Goal: Information Seeking & Learning: Learn about a topic

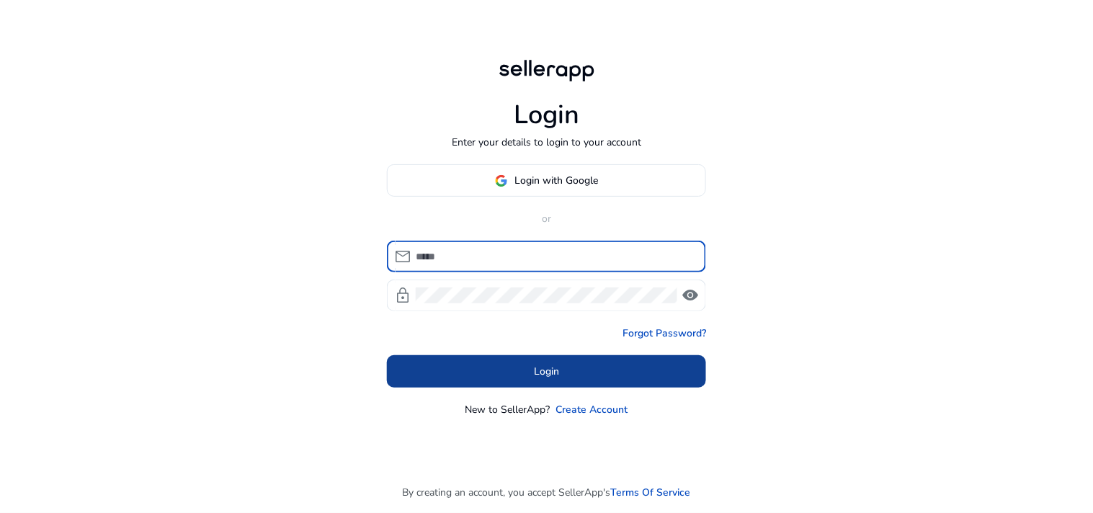
type input "**********"
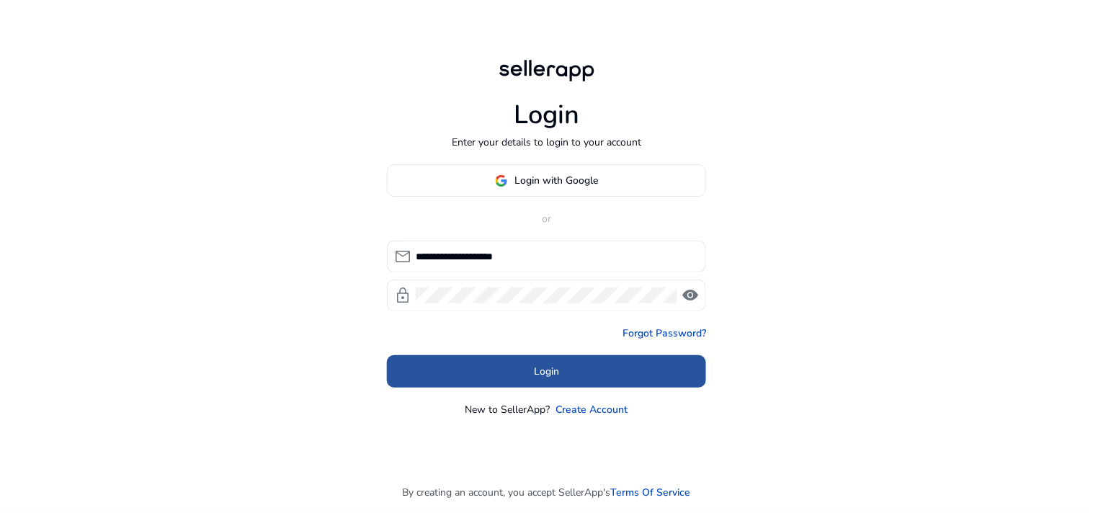
click at [523, 369] on span at bounding box center [546, 371] width 319 height 35
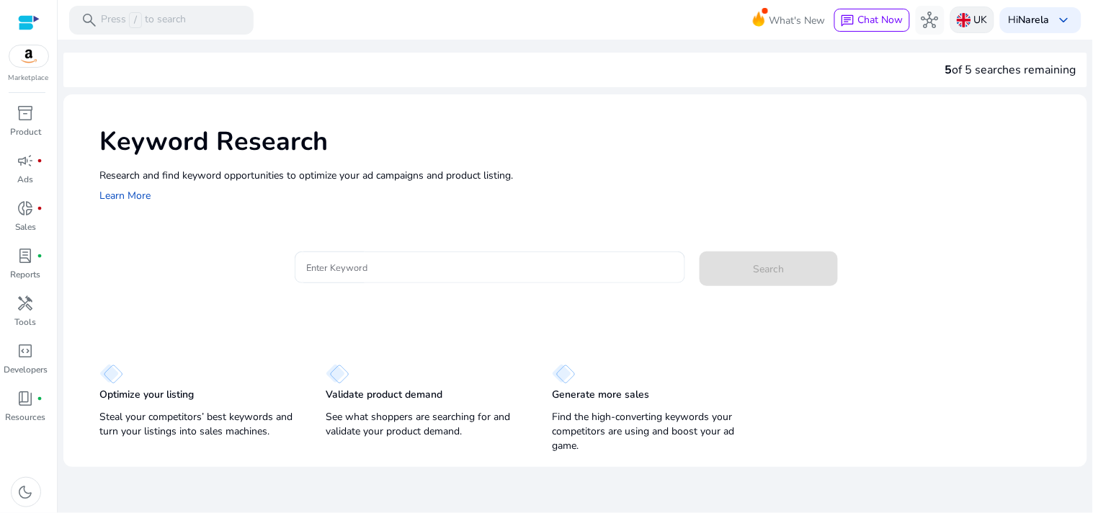
click at [965, 23] on img at bounding box center [963, 20] width 14 height 14
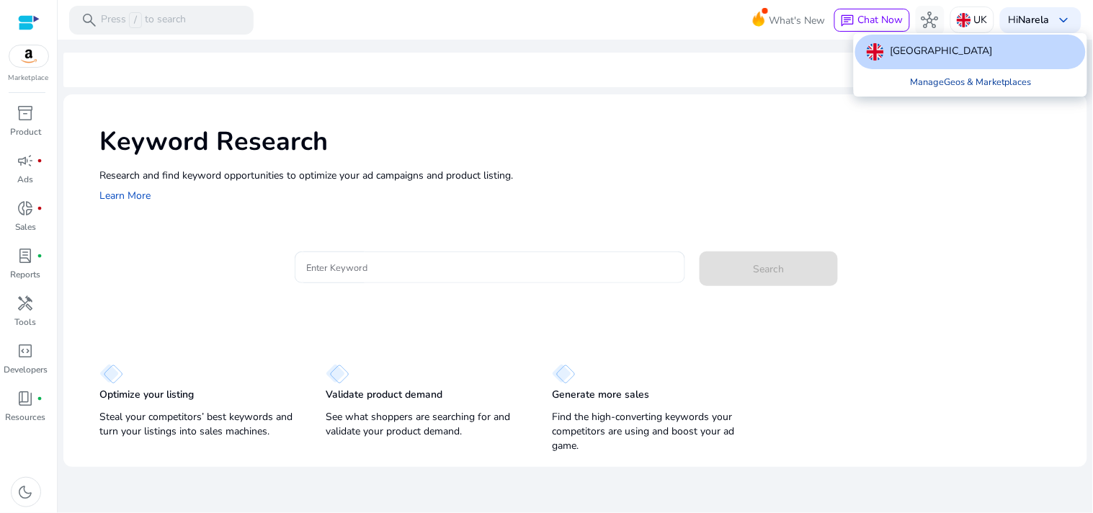
click at [938, 88] on link "Manage Geos & Marketplaces" at bounding box center [970, 82] width 144 height 26
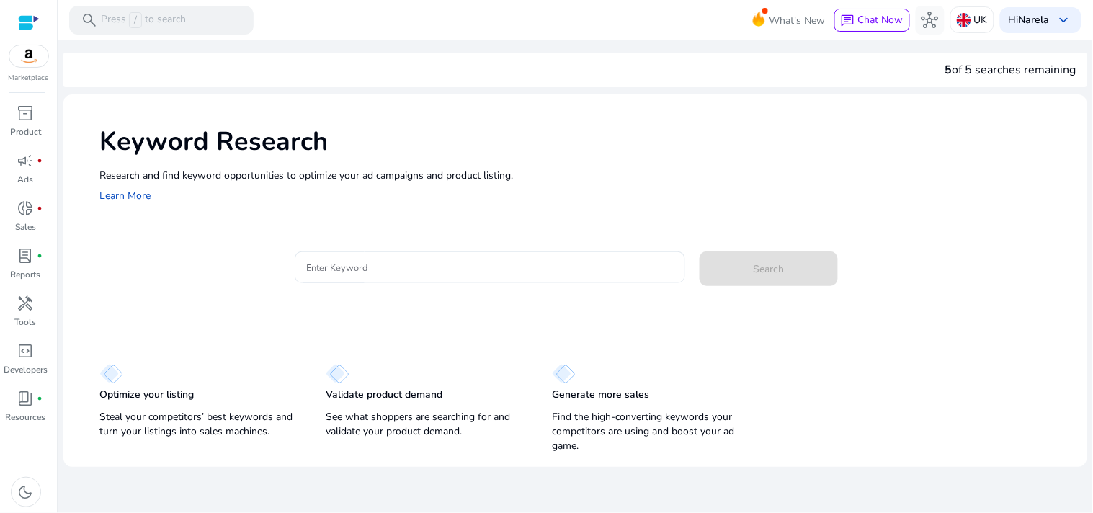
click at [938, 88] on div "5 of 5 searches remaining Keyword Research Research and find keyword opportunit…" at bounding box center [574, 253] width 1023 height 427
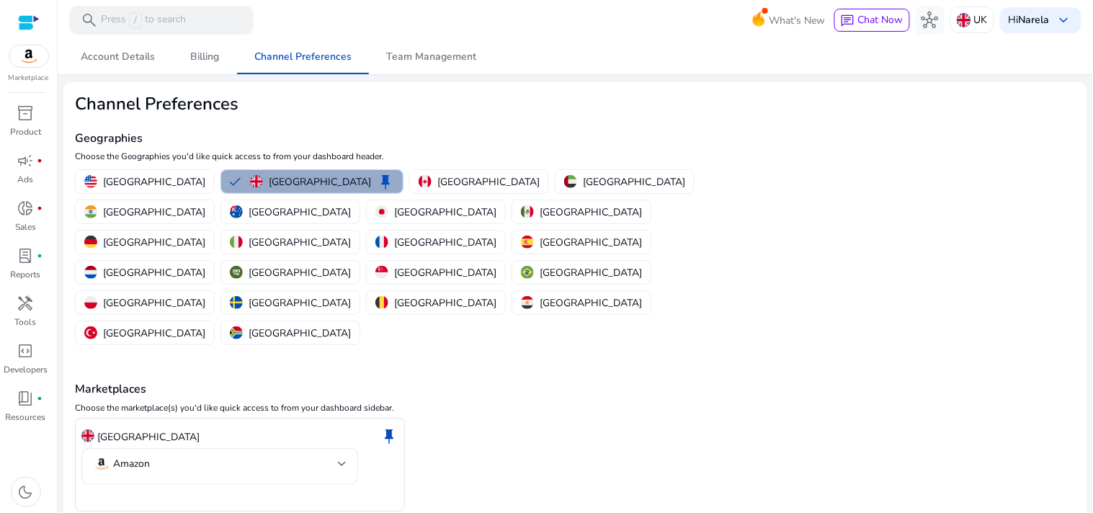
click at [291, 179] on p "[GEOGRAPHIC_DATA]" at bounding box center [320, 181] width 102 height 15
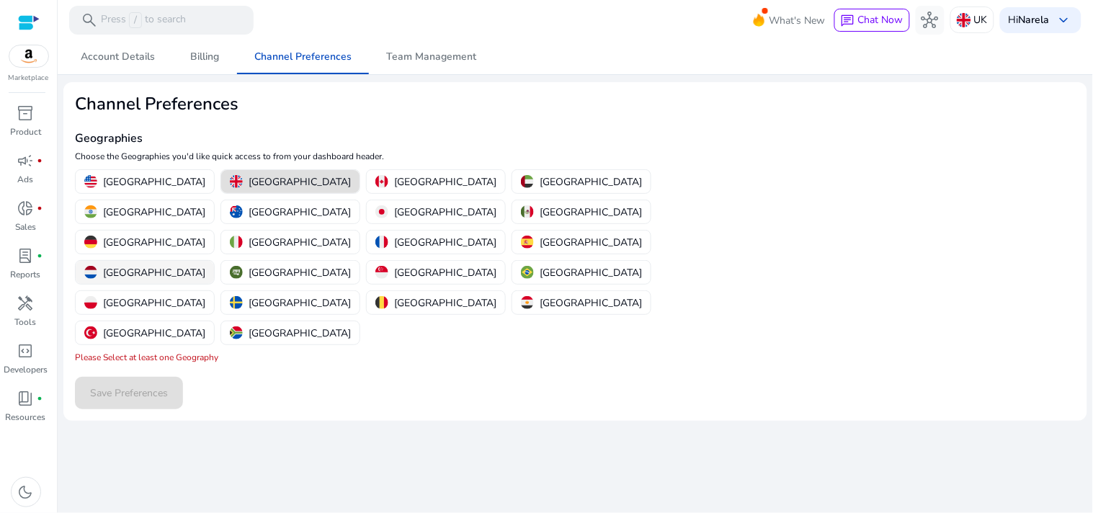
click at [205, 265] on p "[GEOGRAPHIC_DATA]" at bounding box center [154, 272] width 102 height 15
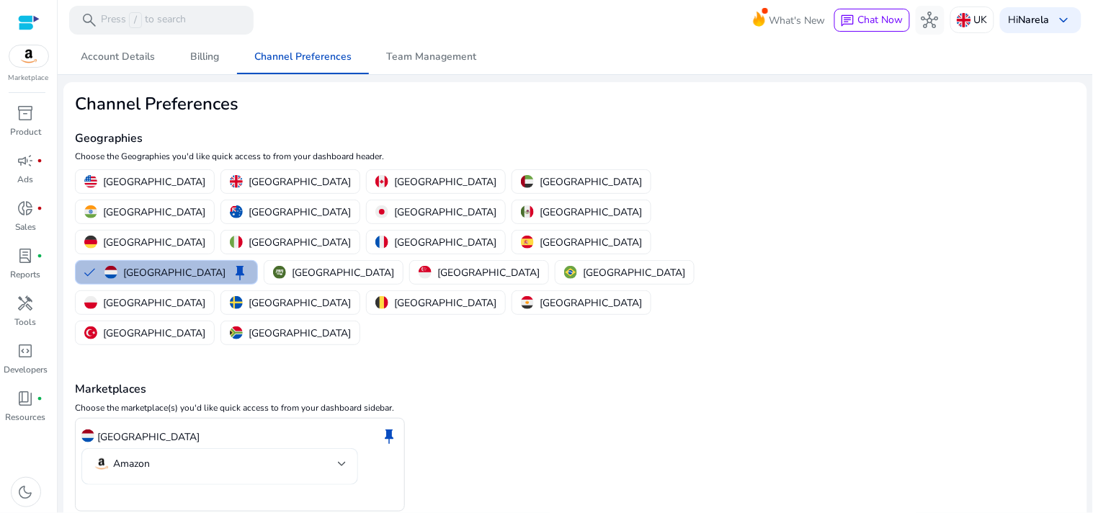
click at [225, 455] on mat-select-trigger "Amazon" at bounding box center [215, 463] width 245 height 17
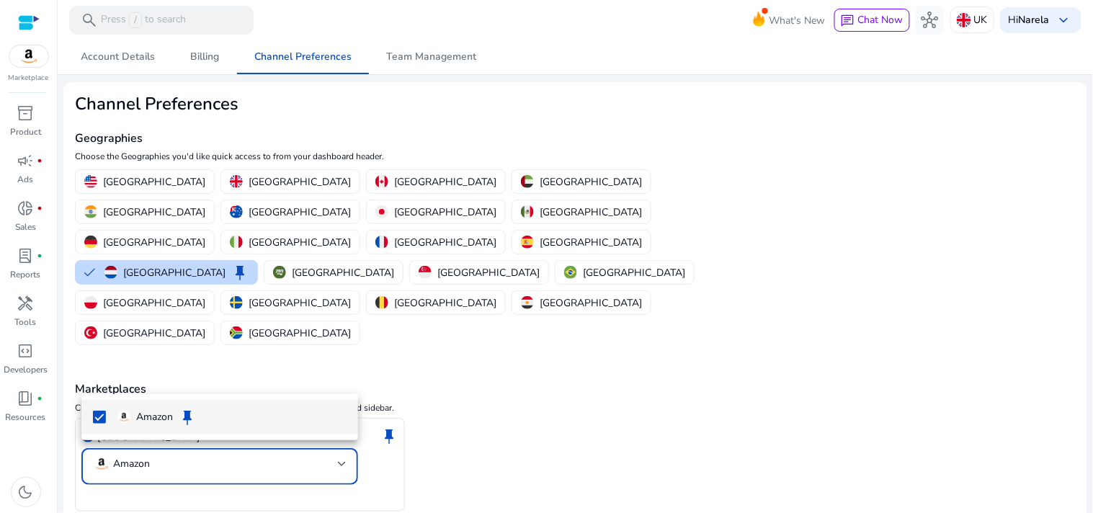
click at [211, 423] on span "Amazon keep" at bounding box center [231, 416] width 229 height 17
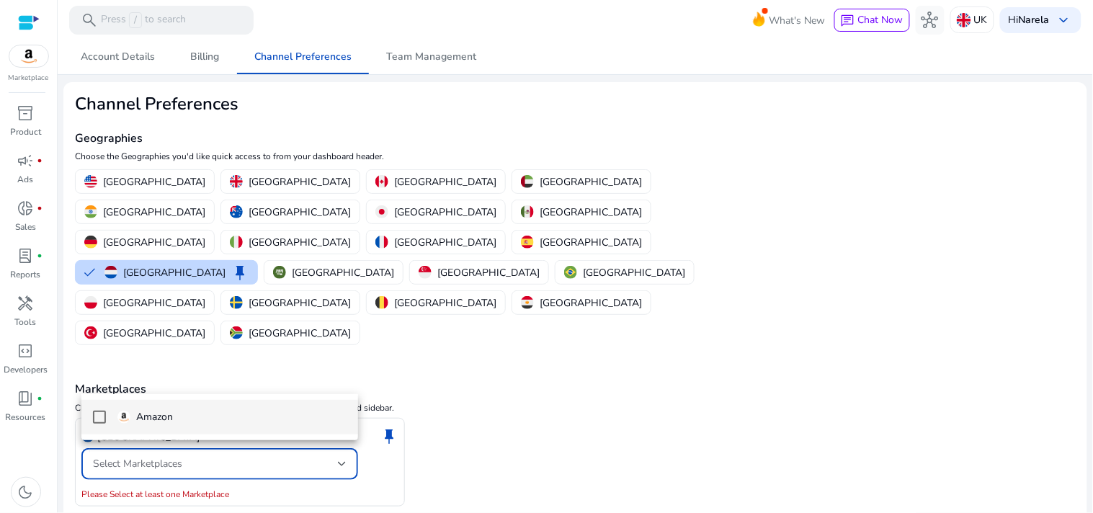
click at [88, 416] on mat-option "Amazon" at bounding box center [219, 417] width 277 height 35
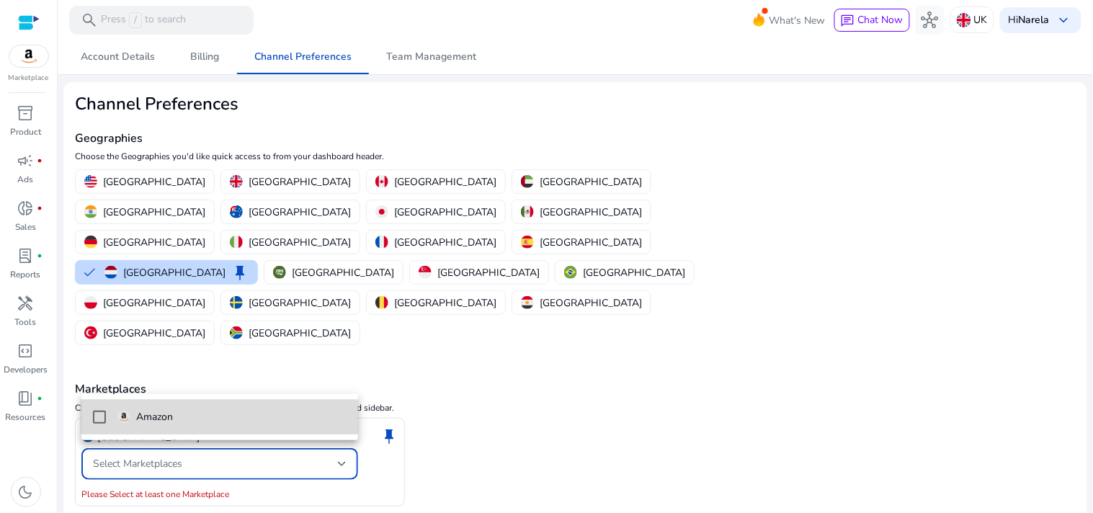
click at [102, 421] on mat-pseudo-checkbox at bounding box center [99, 416] width 13 height 13
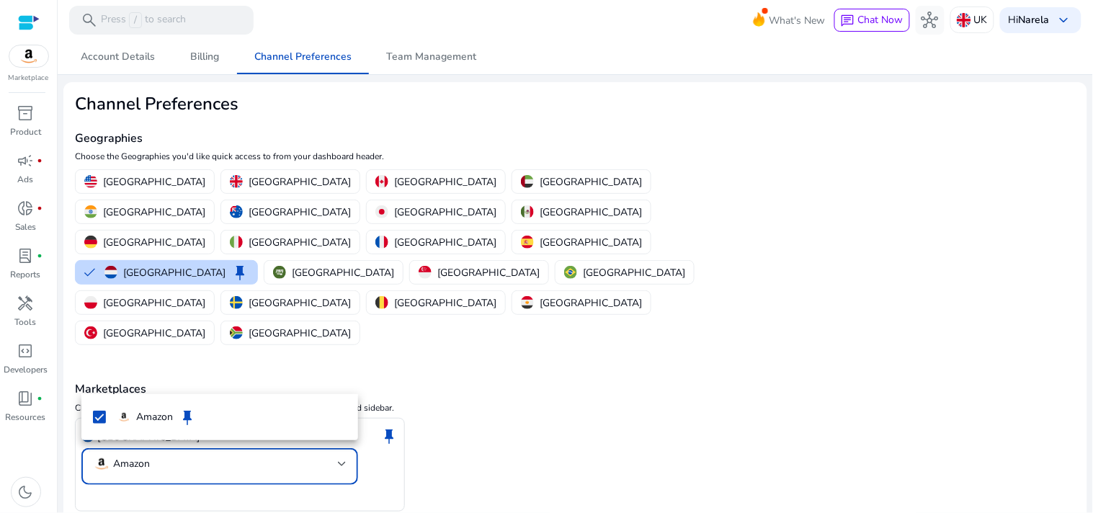
click at [141, 454] on div at bounding box center [546, 256] width 1093 height 513
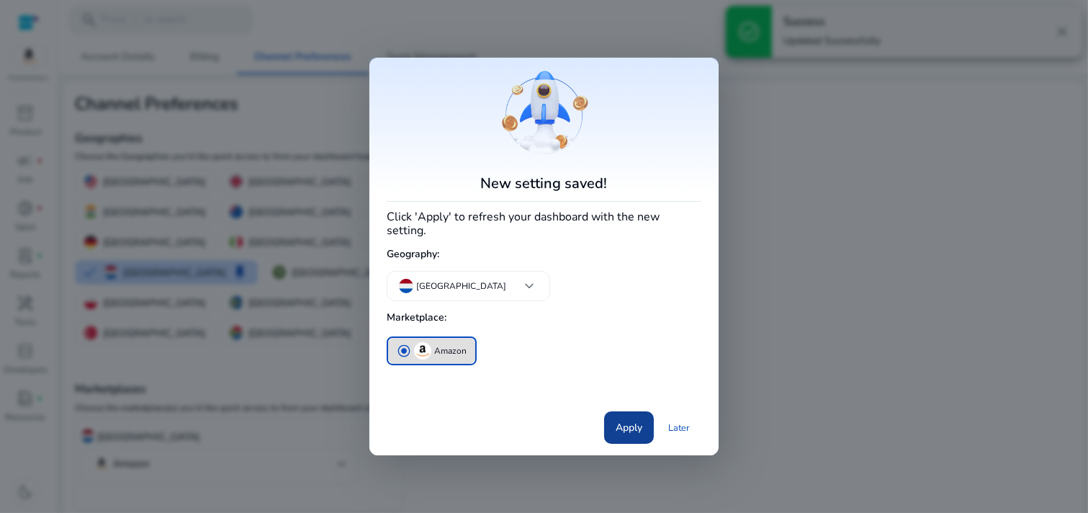
click at [628, 420] on span "Apply" at bounding box center [629, 427] width 27 height 15
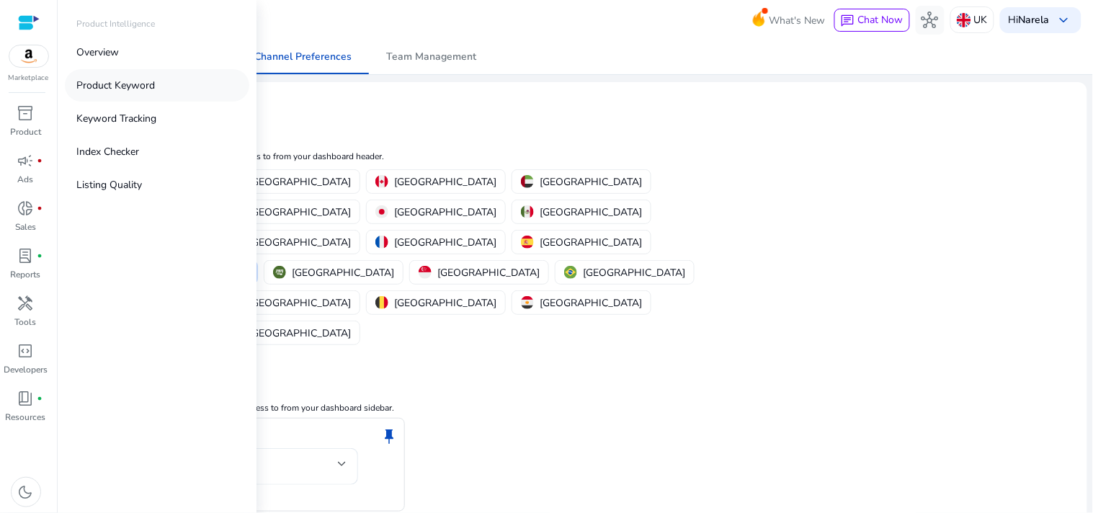
click at [113, 90] on p "Product Keyword" at bounding box center [115, 85] width 78 height 15
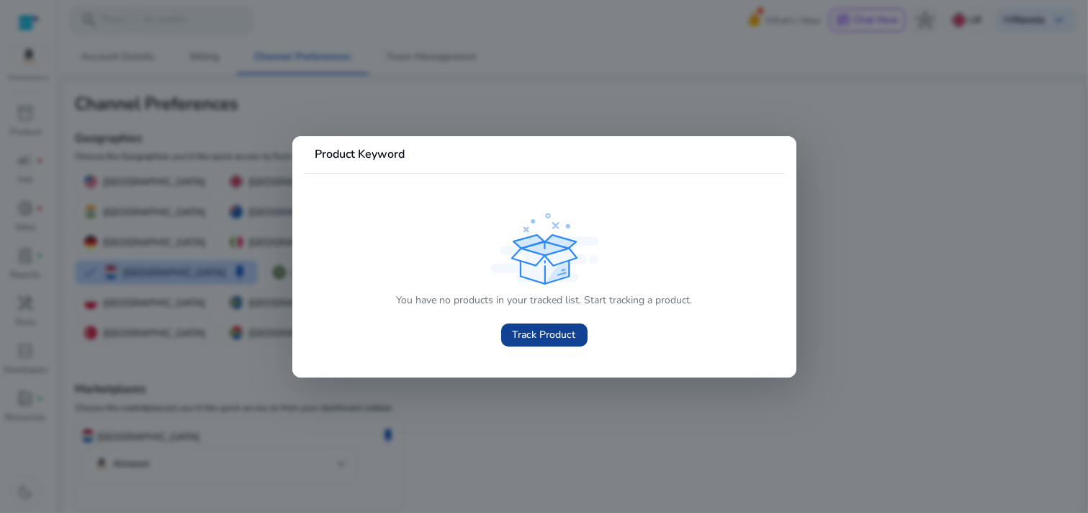
click at [565, 341] on span "Track Product" at bounding box center [544, 334] width 63 height 15
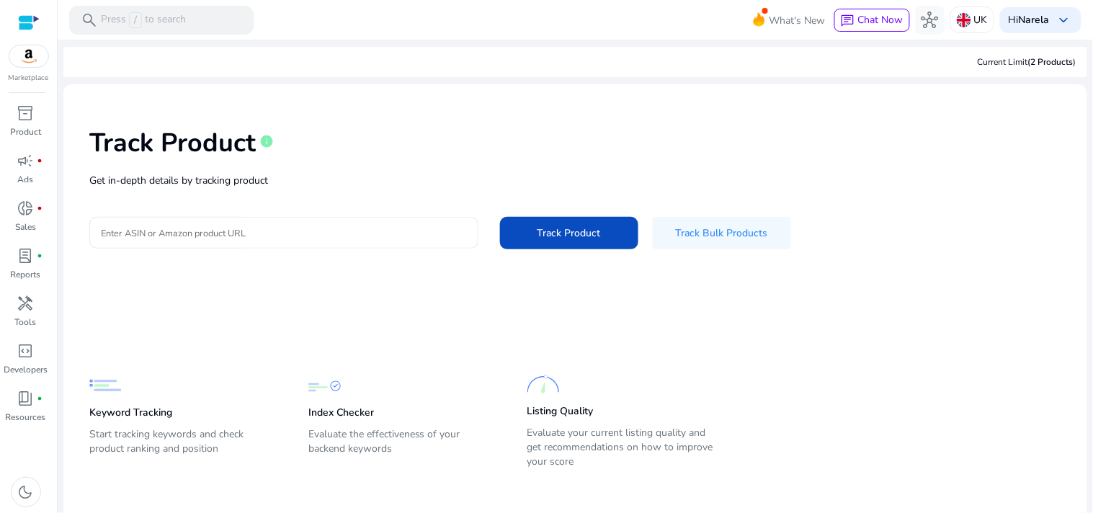
click at [297, 247] on div at bounding box center [284, 233] width 366 height 32
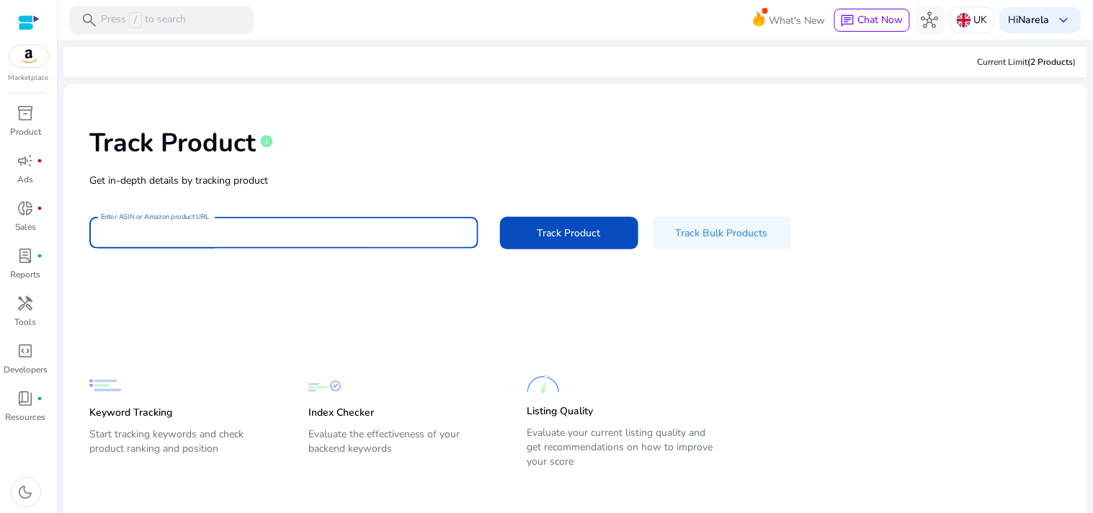
click at [292, 228] on input "Enter ASIN or Amazon product URL" at bounding box center [284, 233] width 366 height 16
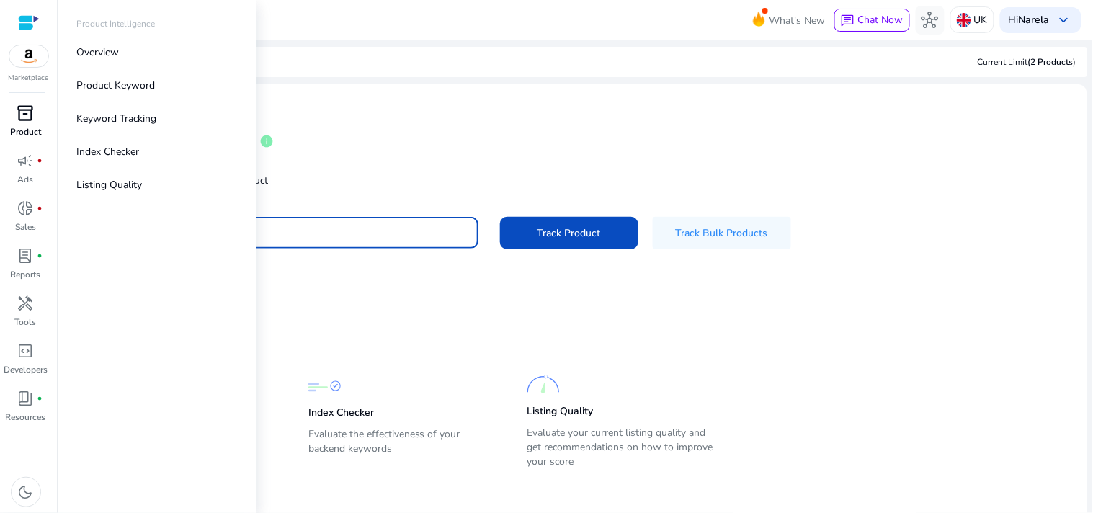
click at [36, 123] on div "inventory_2" at bounding box center [26, 113] width 40 height 23
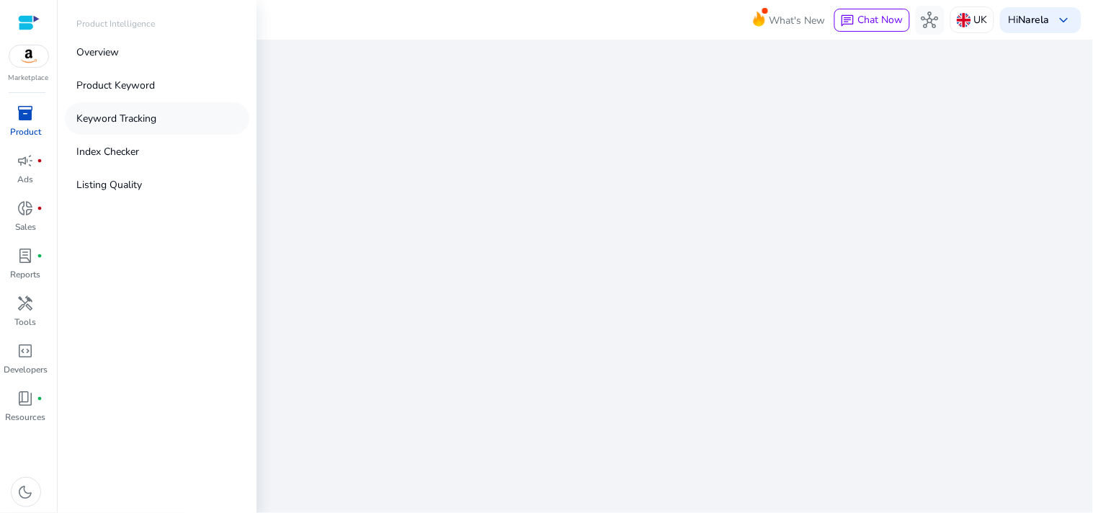
click at [145, 119] on p "Keyword Tracking" at bounding box center [116, 118] width 80 height 15
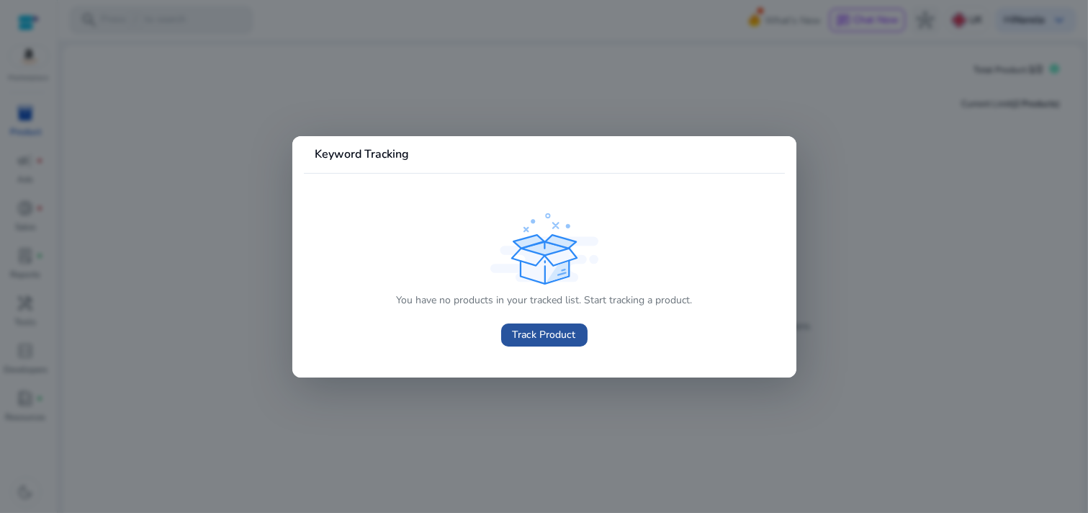
click at [515, 324] on span at bounding box center [544, 335] width 86 height 35
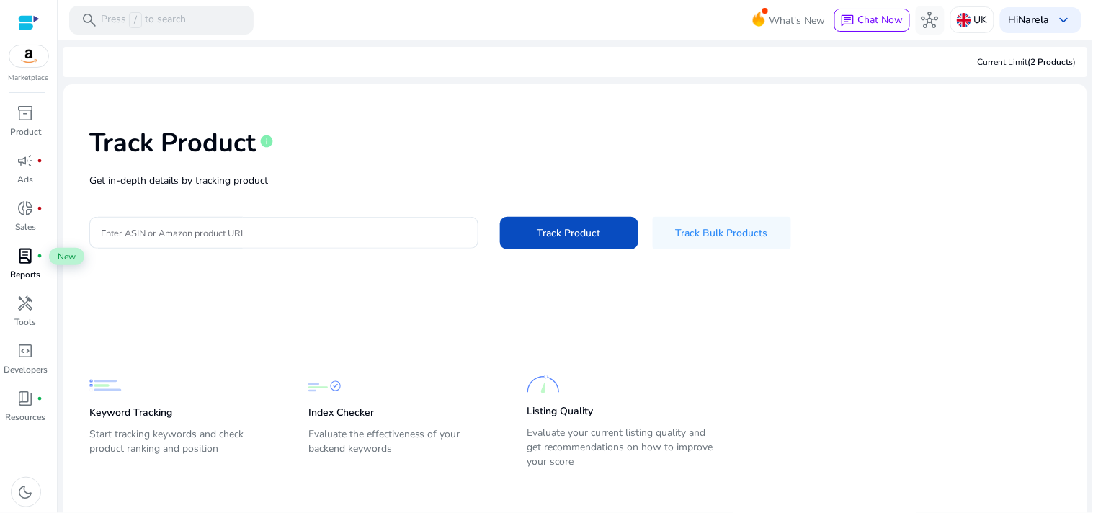
click at [25, 253] on span "lab_profile" at bounding box center [25, 255] width 17 height 17
click at [25, 313] on div "handyman" at bounding box center [26, 303] width 40 height 23
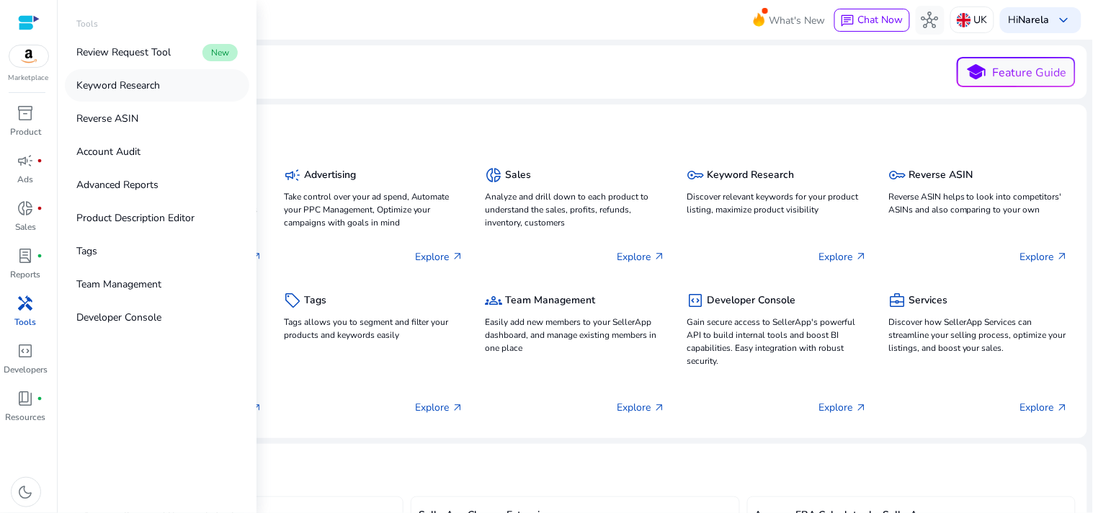
click at [124, 85] on p "Keyword Research" at bounding box center [118, 85] width 84 height 15
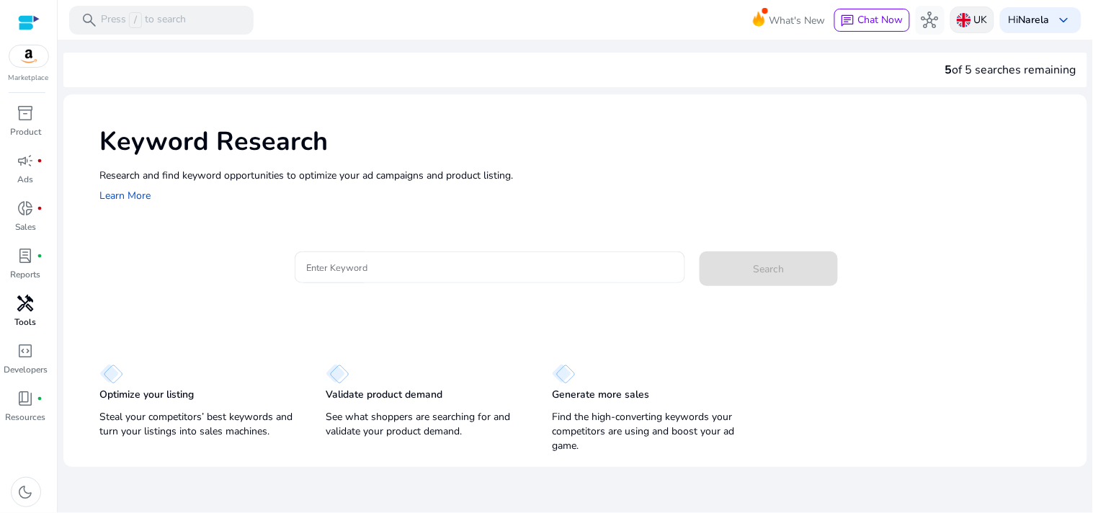
click at [961, 19] on img at bounding box center [963, 20] width 14 height 14
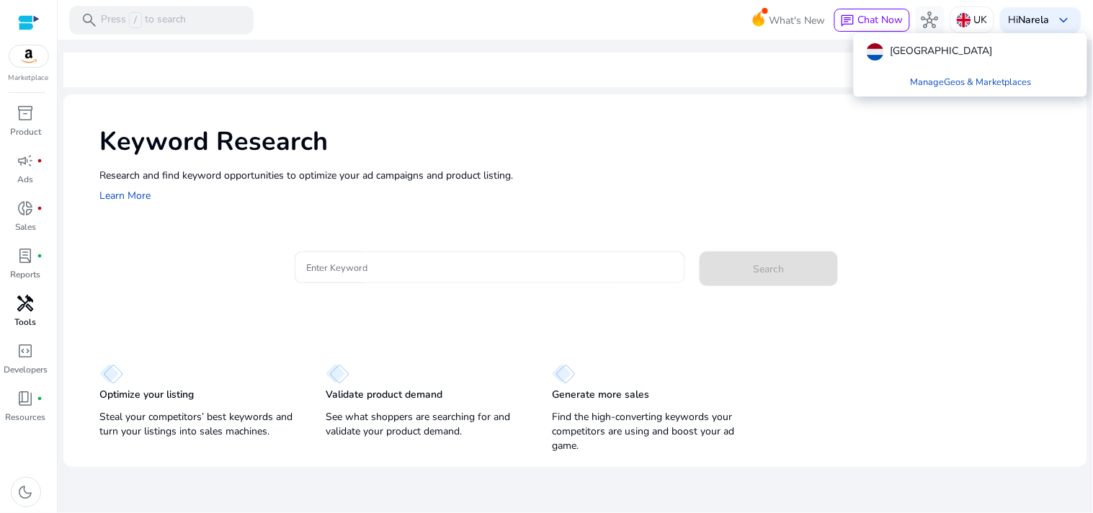
click at [968, 24] on div at bounding box center [546, 256] width 1093 height 513
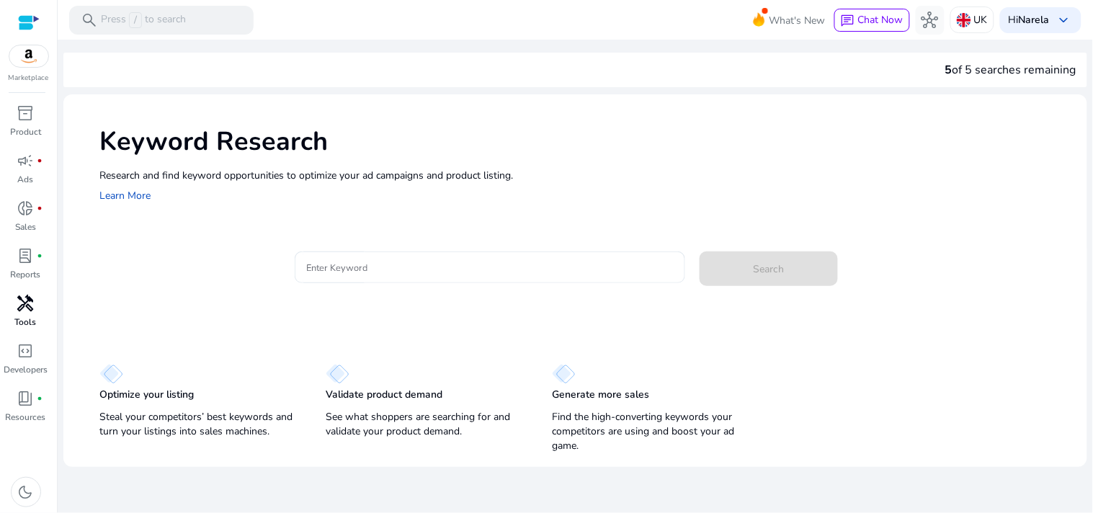
click at [968, 24] on img at bounding box center [963, 20] width 14 height 14
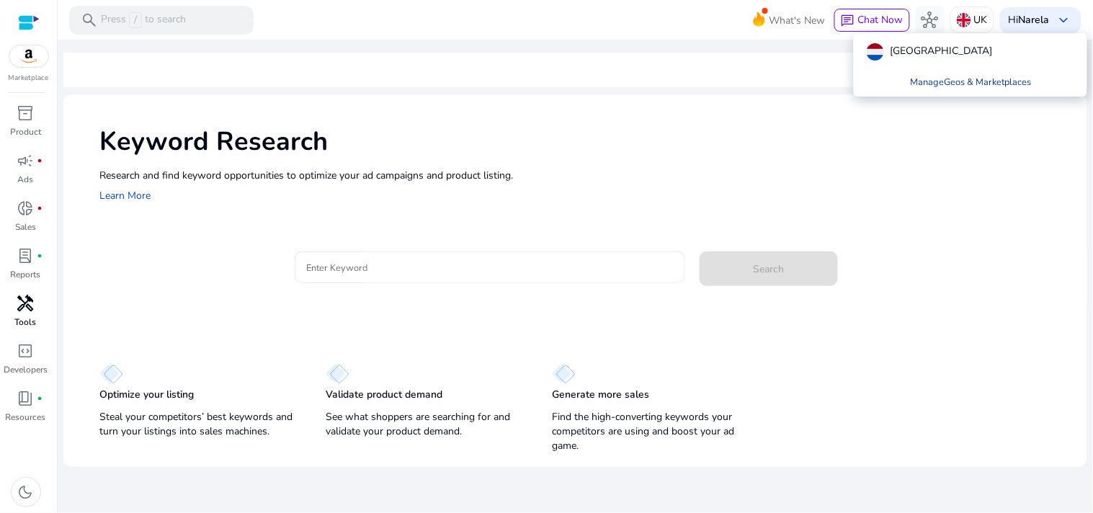
click at [951, 90] on link "Manage Geos & Marketplaces" at bounding box center [970, 82] width 144 height 26
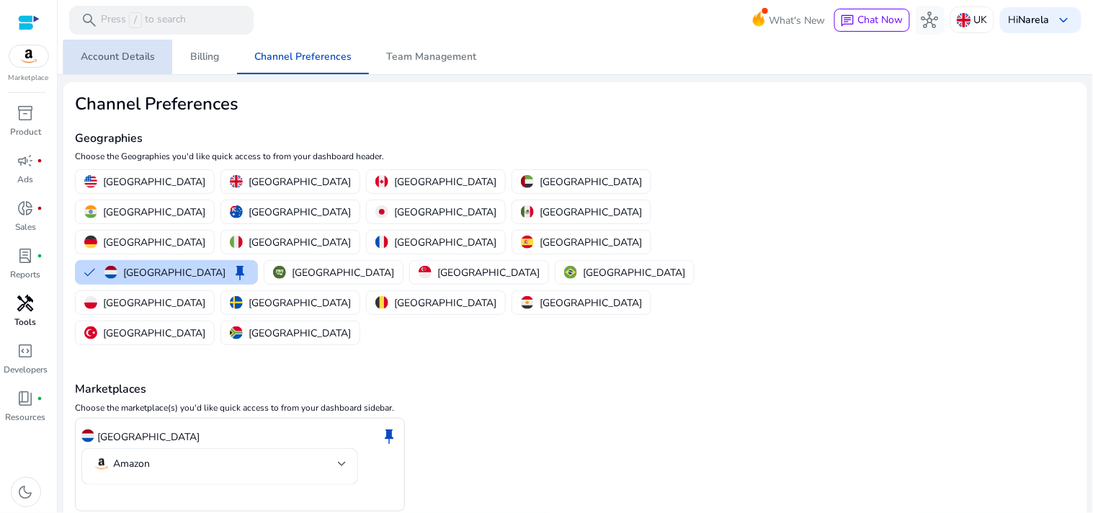
click at [121, 58] on span "Account Details" at bounding box center [118, 57] width 74 height 10
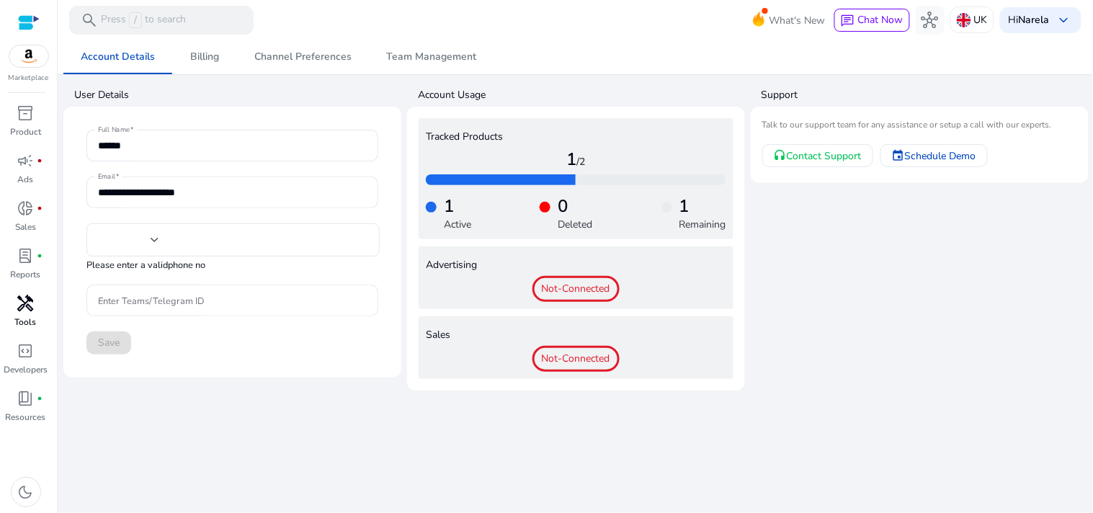
type input "***"
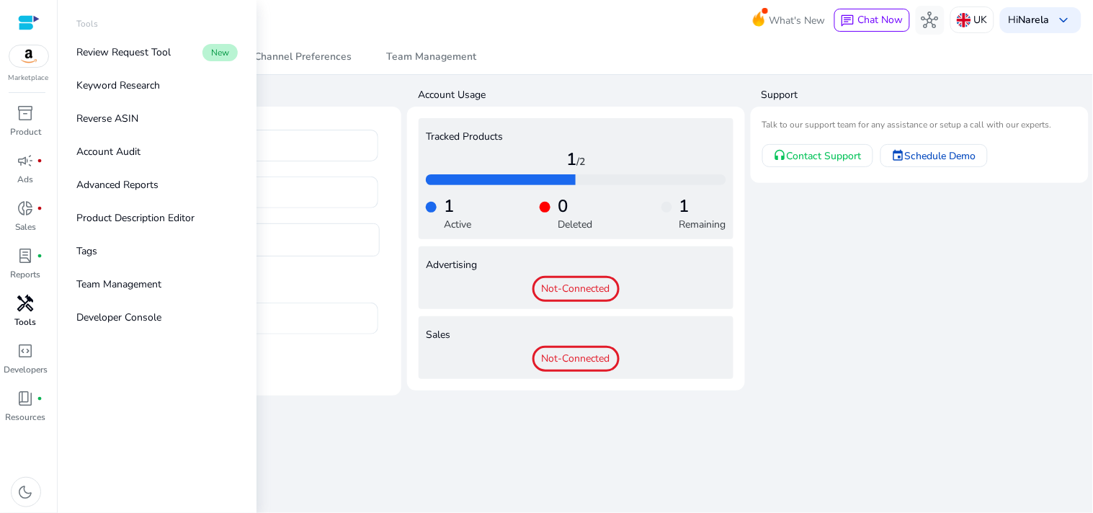
click at [29, 315] on p "Tools" at bounding box center [26, 321] width 22 height 13
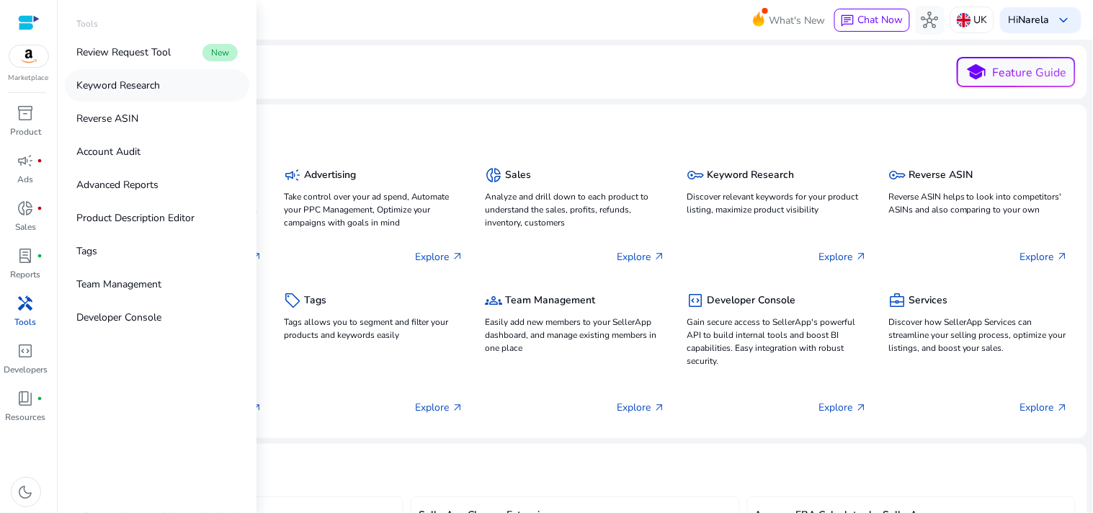
click at [153, 84] on p "Keyword Research" at bounding box center [118, 85] width 84 height 15
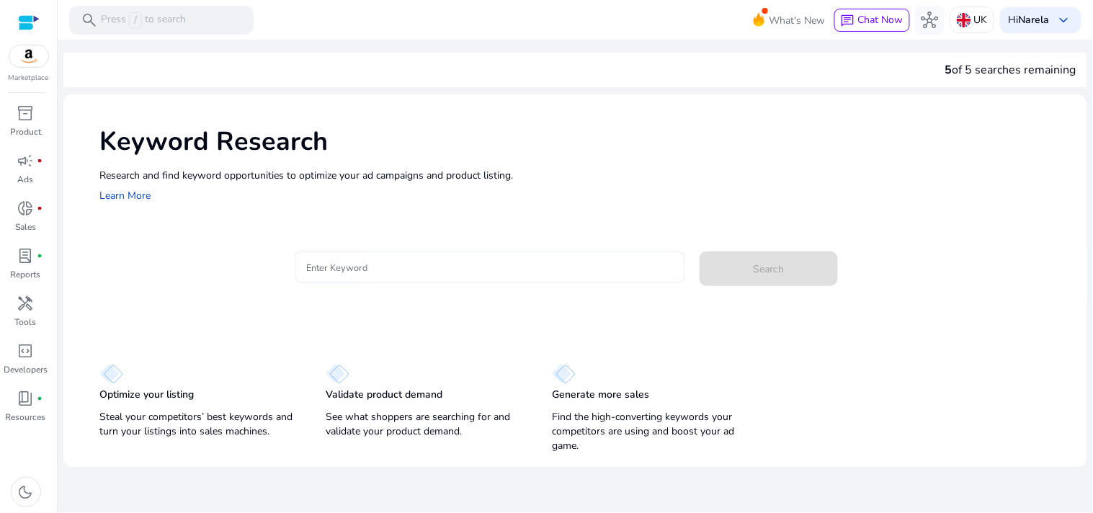
click at [483, 271] on input "Enter Keyword" at bounding box center [489, 267] width 367 height 16
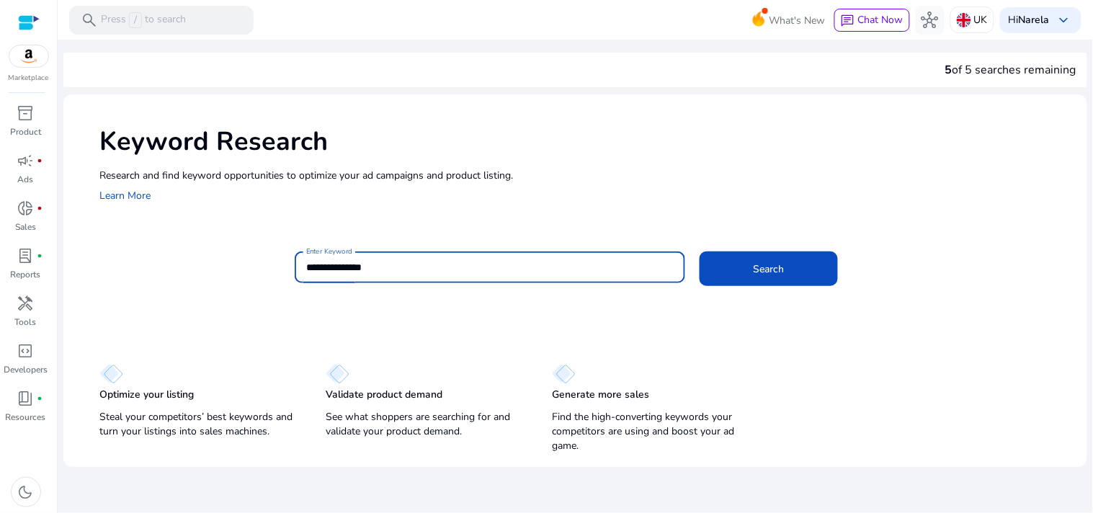
type input "**********"
click at [699, 251] on button "Search" at bounding box center [768, 268] width 138 height 35
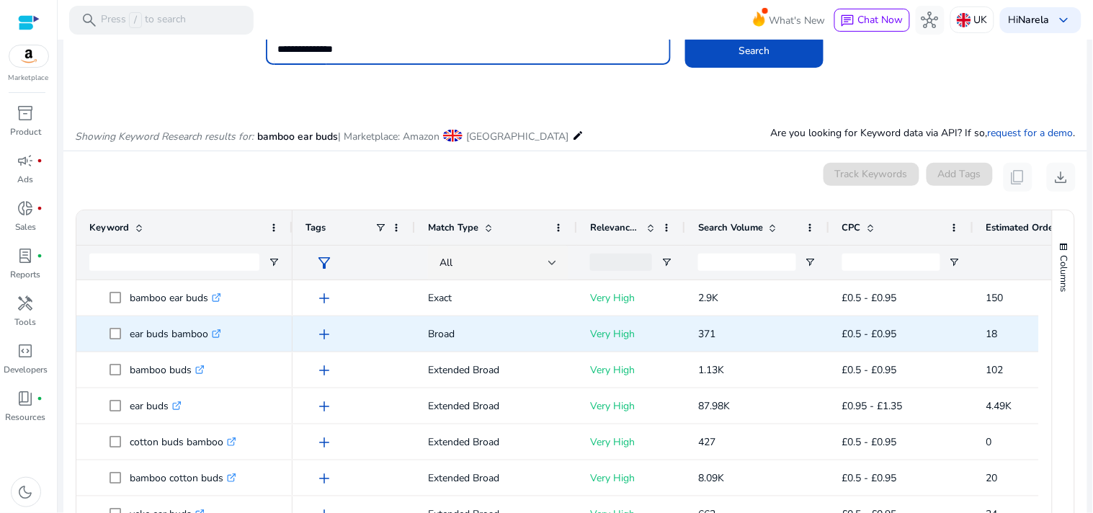
scroll to position [171, 0]
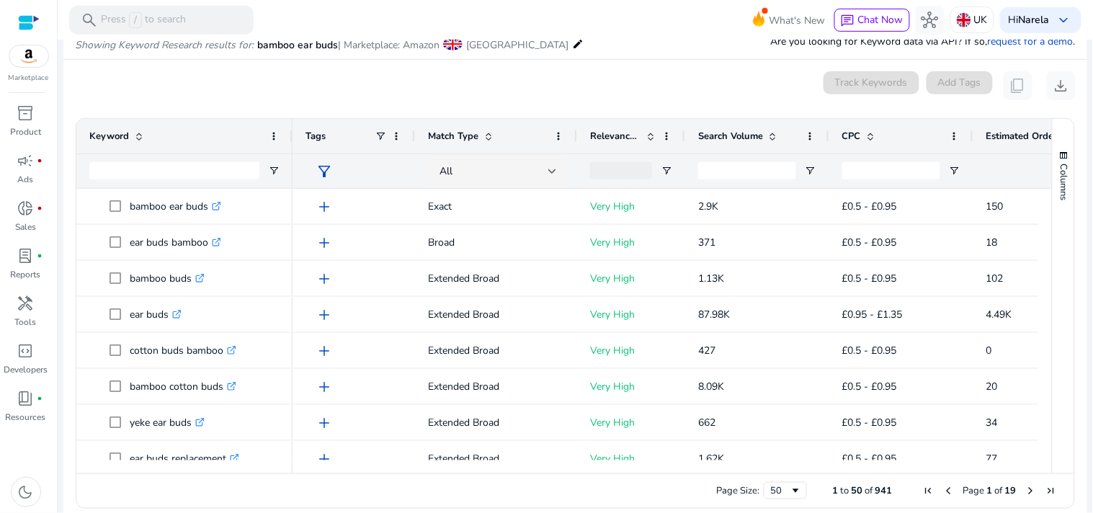
click at [572, 47] on mat-icon "edit" at bounding box center [578, 43] width 12 height 17
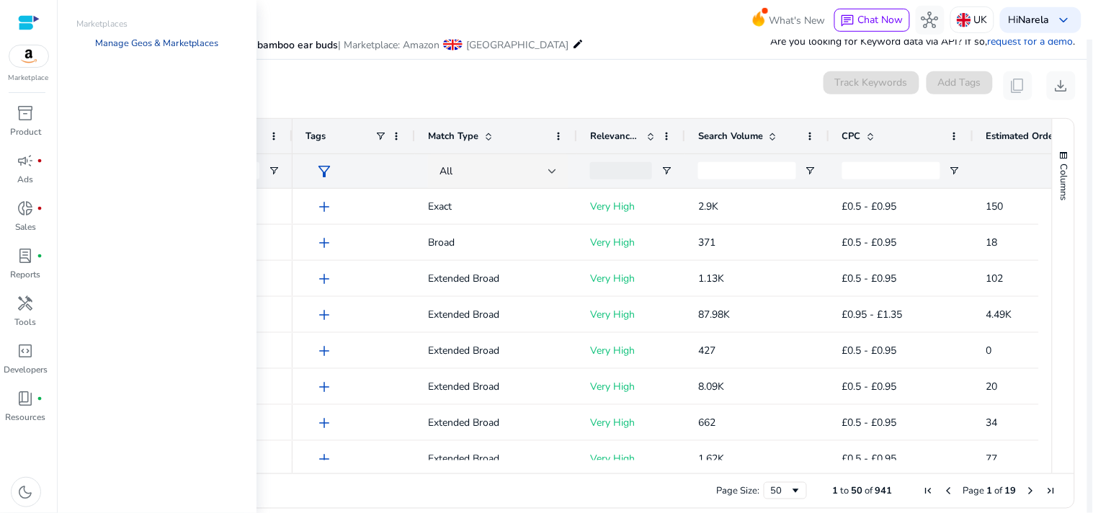
click at [206, 49] on link "Manage Geos & Marketplaces" at bounding box center [157, 43] width 146 height 26
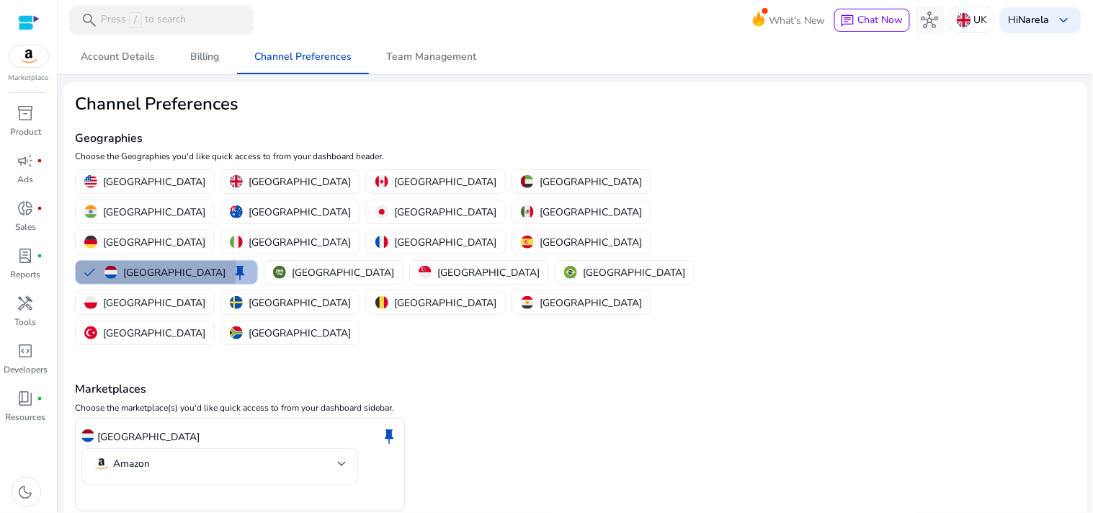
click at [225, 265] on p "[GEOGRAPHIC_DATA]" at bounding box center [174, 272] width 102 height 15
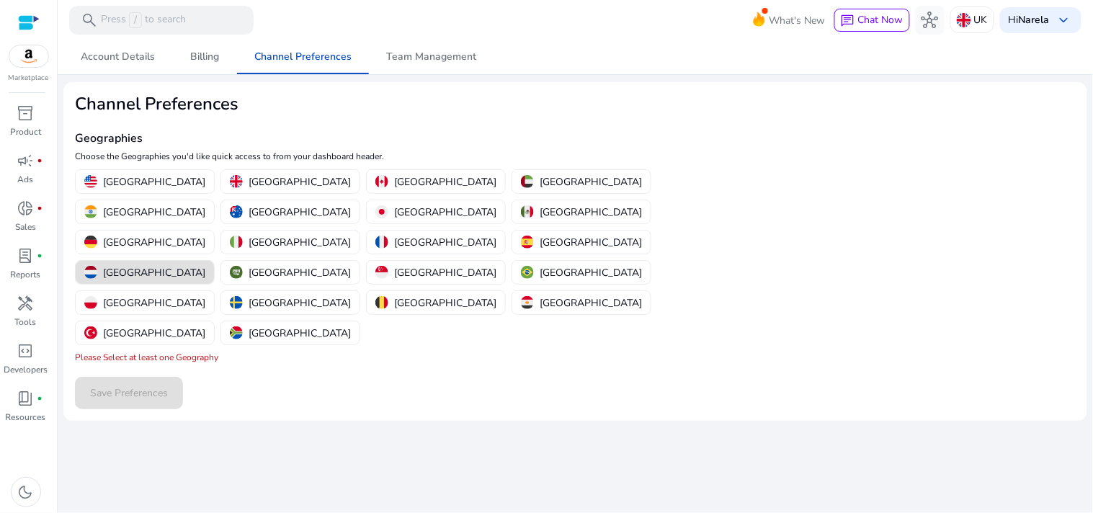
click at [205, 265] on p "[GEOGRAPHIC_DATA]" at bounding box center [154, 272] width 102 height 15
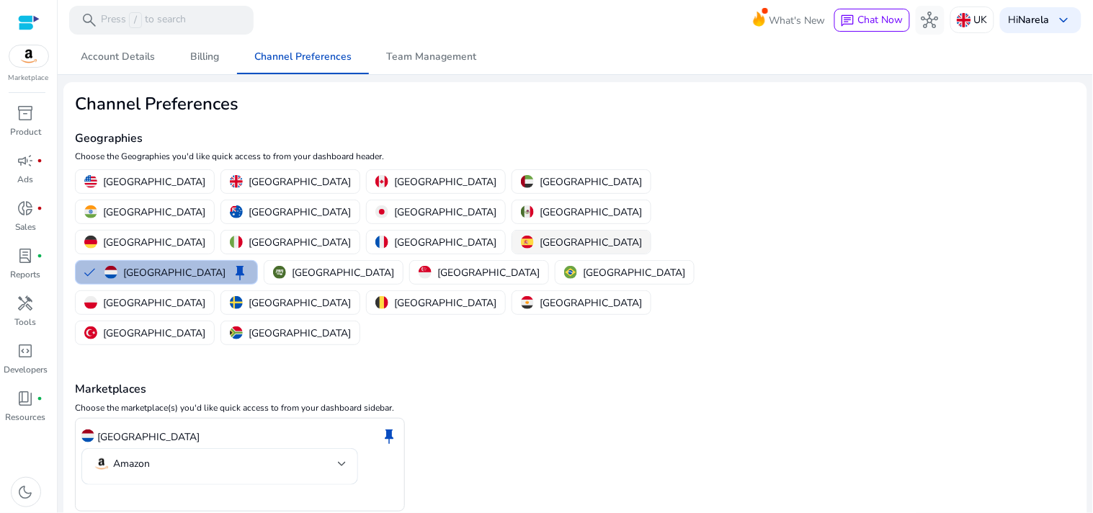
click at [539, 235] on p "[GEOGRAPHIC_DATA]" at bounding box center [590, 242] width 102 height 15
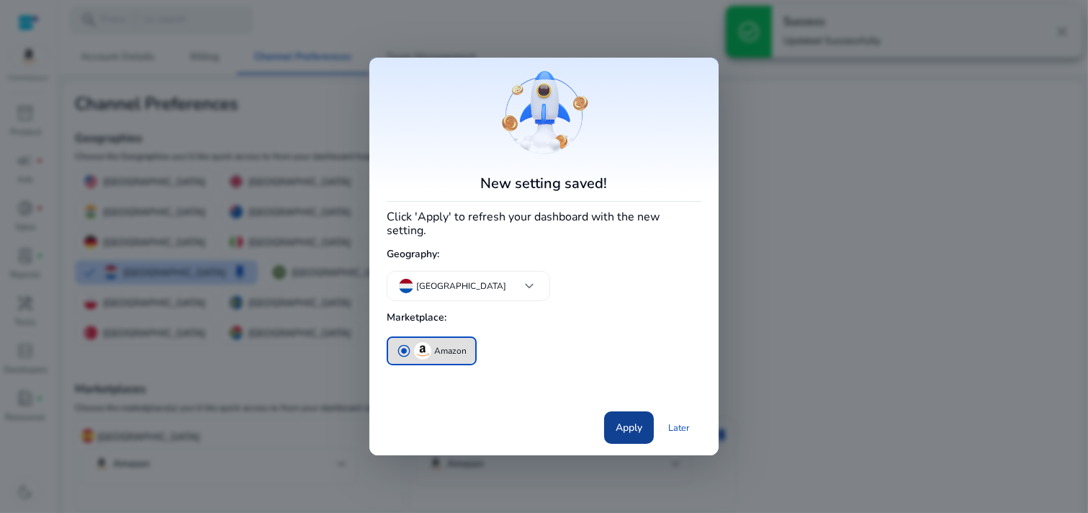
click at [636, 422] on span "Apply" at bounding box center [629, 427] width 27 height 15
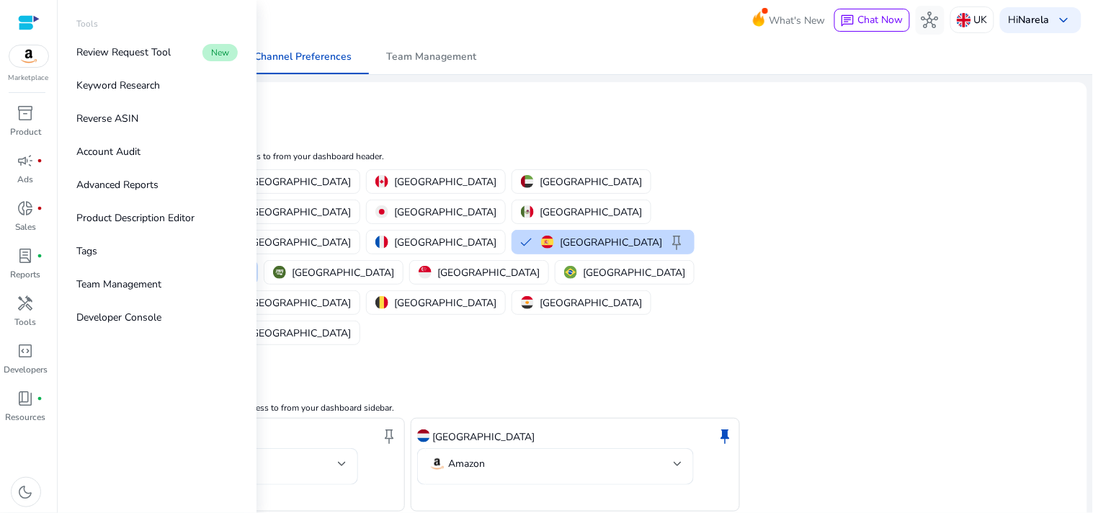
click at [34, 305] on div "handyman" at bounding box center [26, 303] width 40 height 23
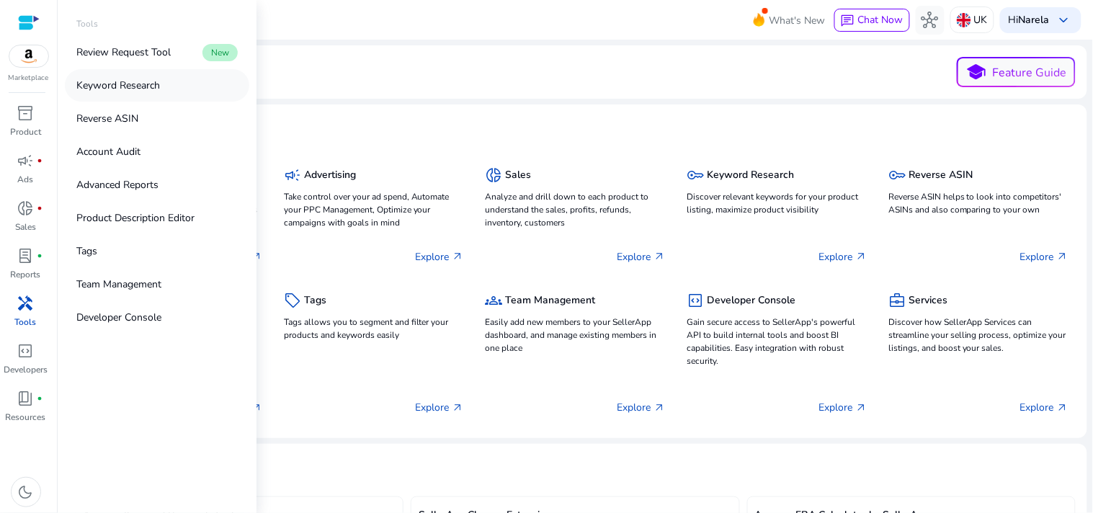
click at [148, 85] on p "Keyword Research" at bounding box center [118, 85] width 84 height 15
drag, startPoint x: 148, startPoint y: 85, endPoint x: 162, endPoint y: 85, distance: 14.4
click at [148, 85] on p "Keyword Research" at bounding box center [118, 85] width 84 height 15
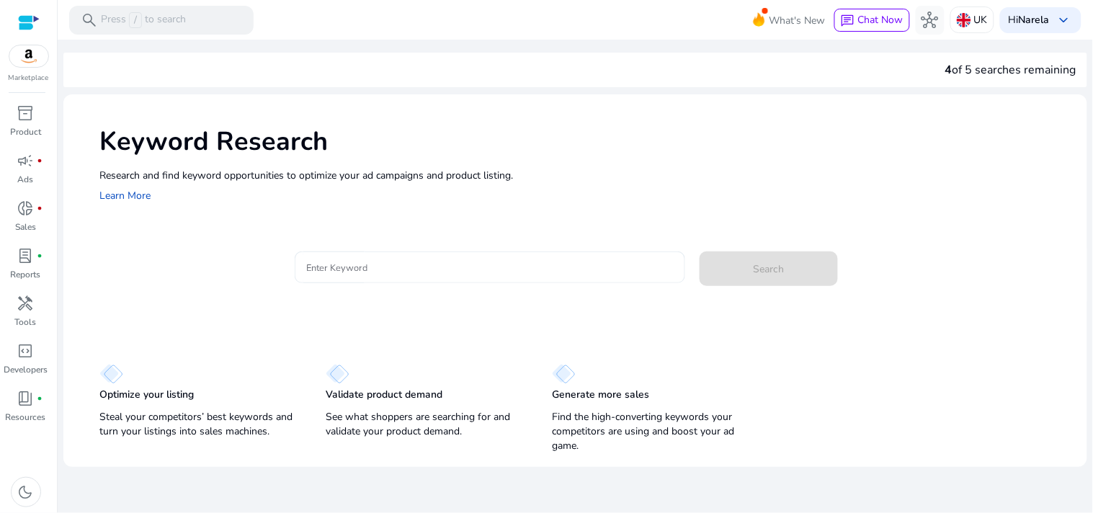
click at [420, 265] on input "Enter Keyword" at bounding box center [489, 267] width 367 height 16
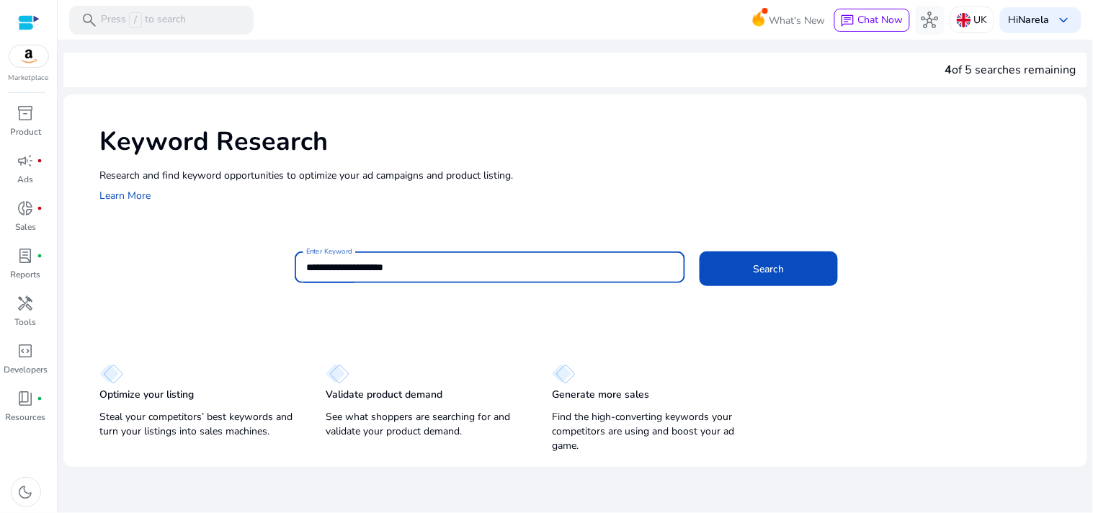
type input "**********"
click at [699, 251] on button "Search" at bounding box center [768, 268] width 138 height 35
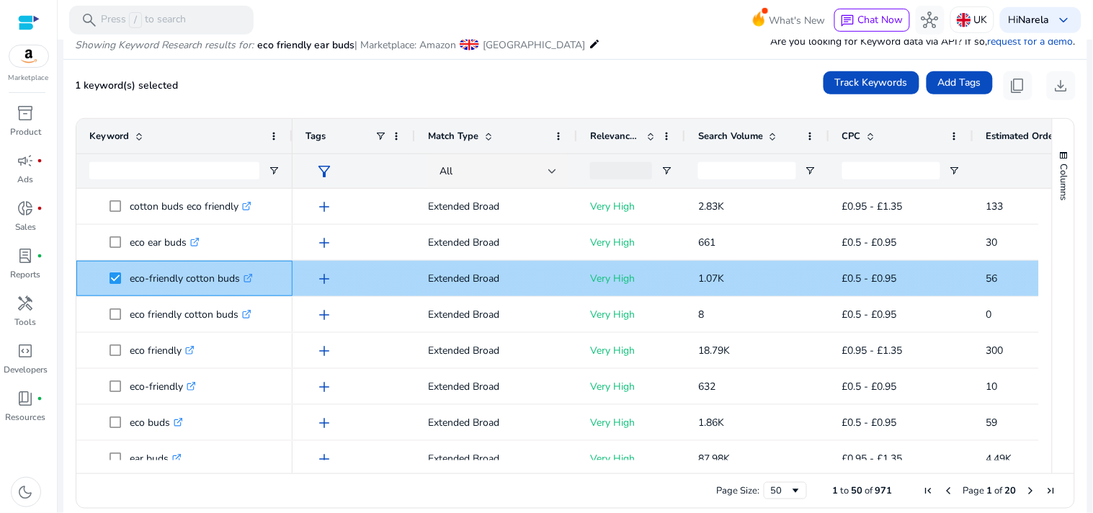
click at [192, 282] on p "eco-friendly cotton buds .st0{fill:#2c8af8}" at bounding box center [191, 279] width 123 height 30
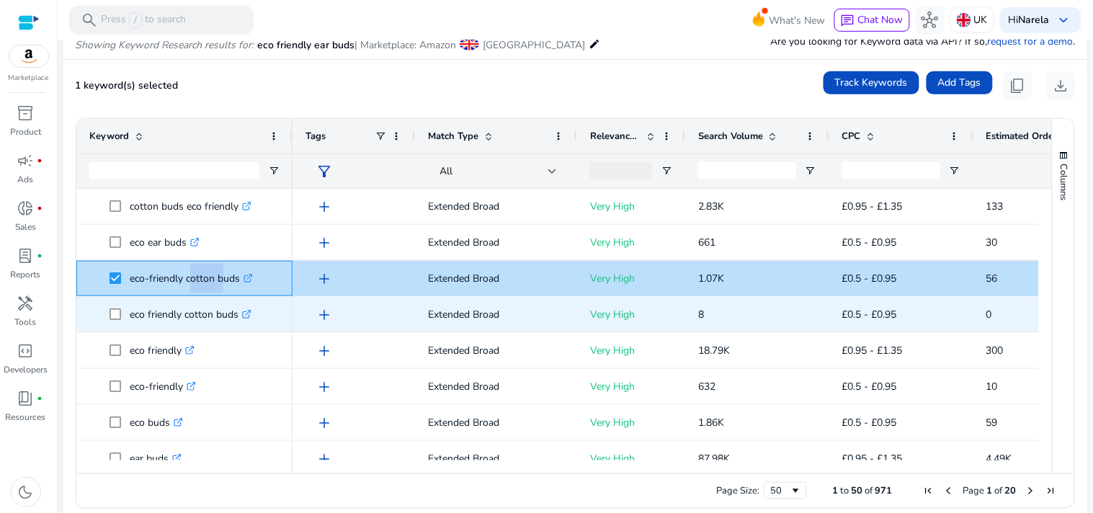
copy p "eco-friendly cotton buds"
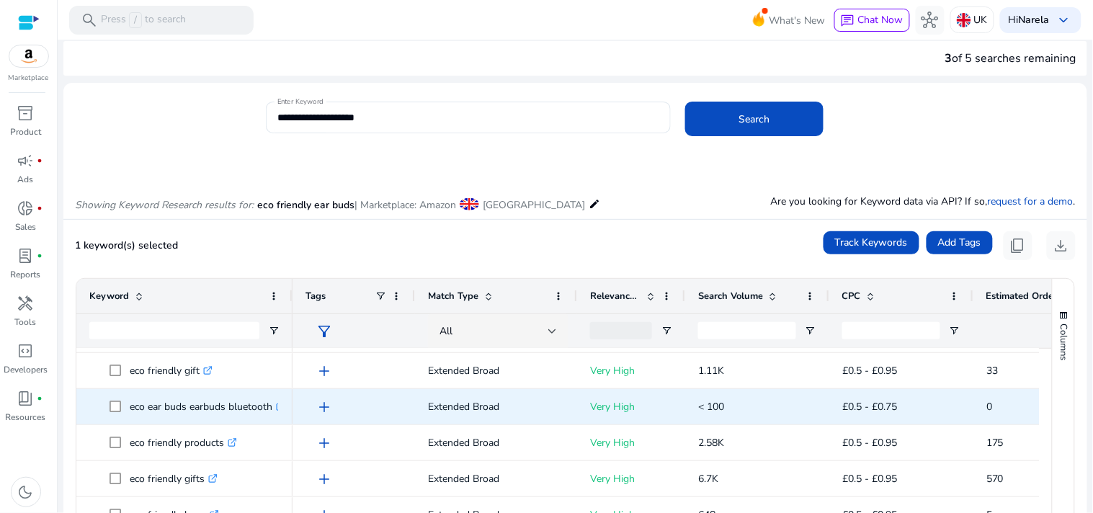
scroll to position [80, 0]
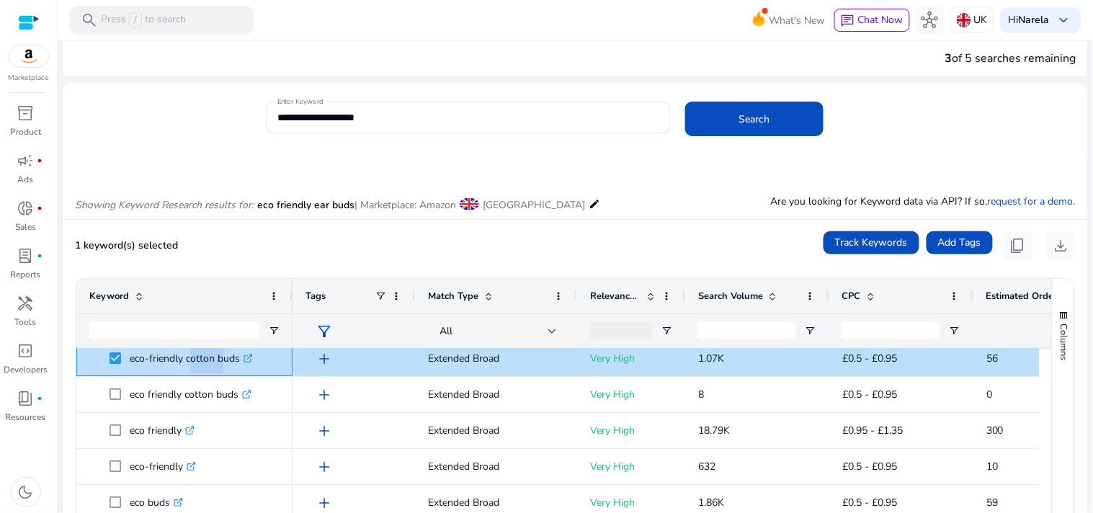
copy p "eco-friendly cotton buds"
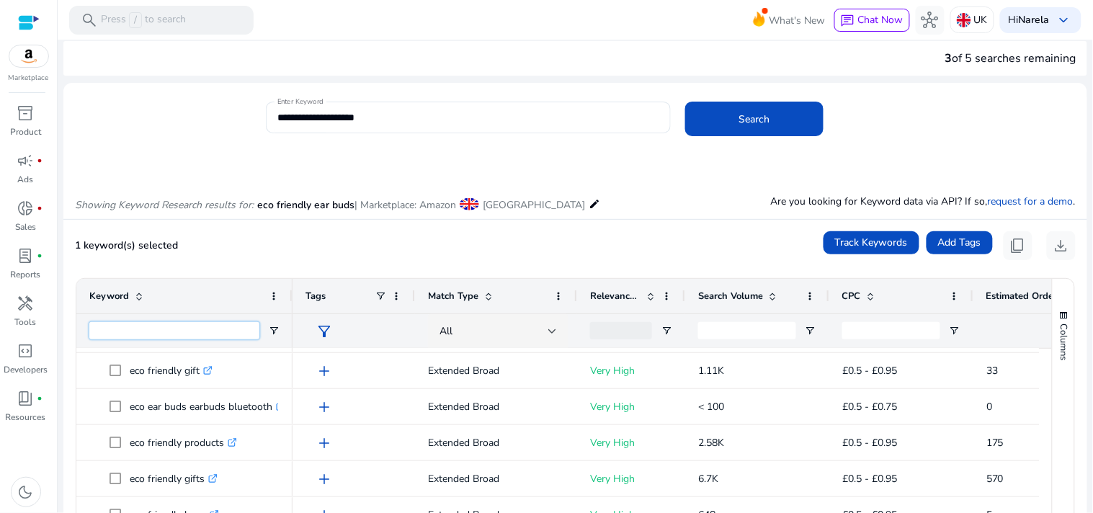
click at [202, 336] on input "Keyword Filter Input" at bounding box center [174, 330] width 170 height 17
type input "*"
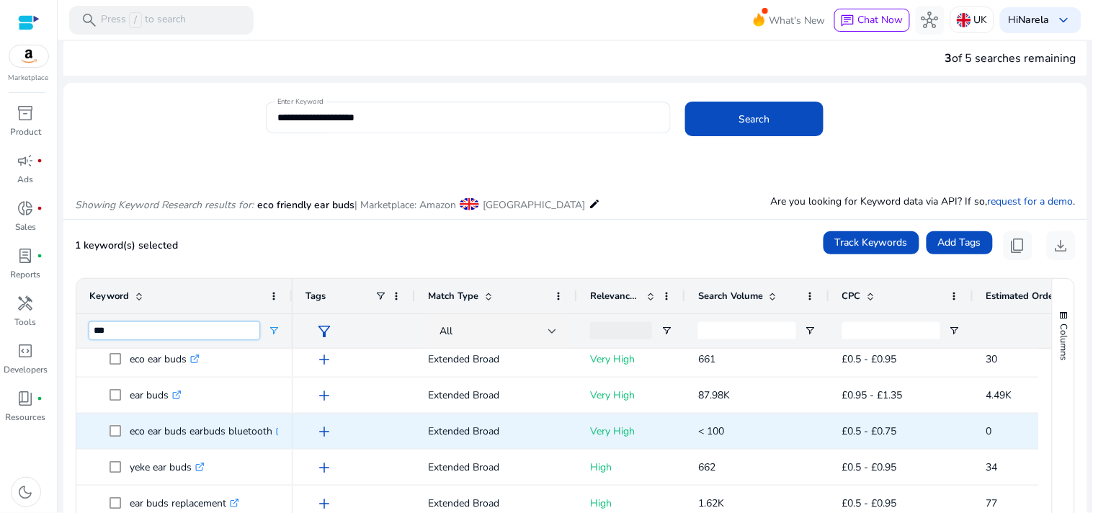
scroll to position [0, 0]
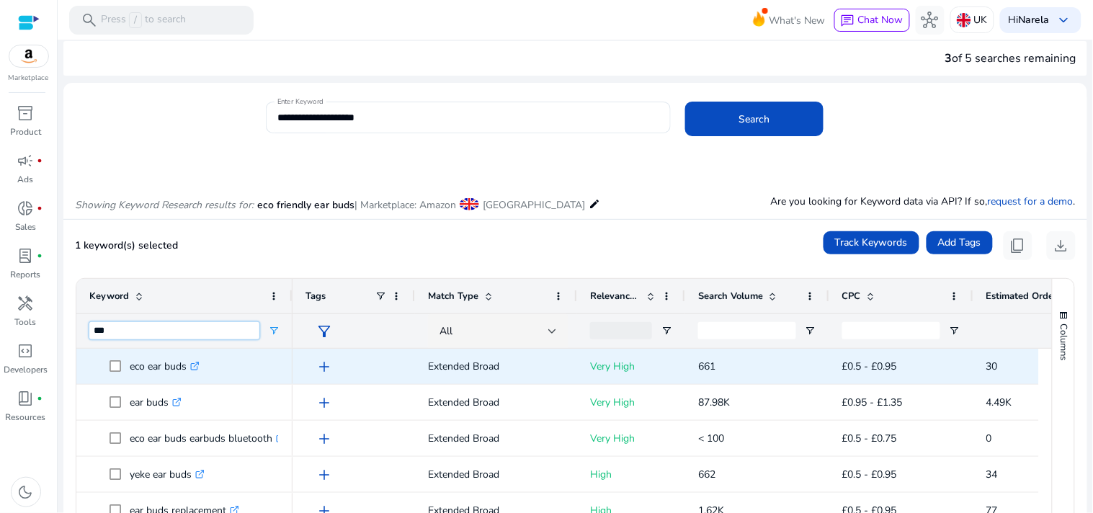
type input "***"
click at [193, 363] on icon ".st0{fill:#2c8af8}" at bounding box center [194, 366] width 9 height 9
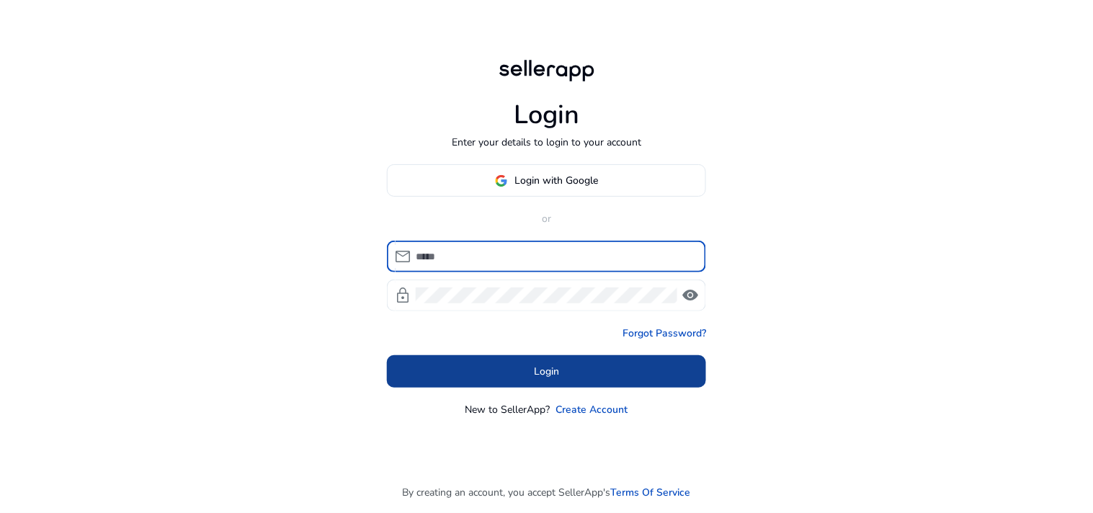
type input "**********"
click at [494, 383] on span at bounding box center [546, 371] width 319 height 35
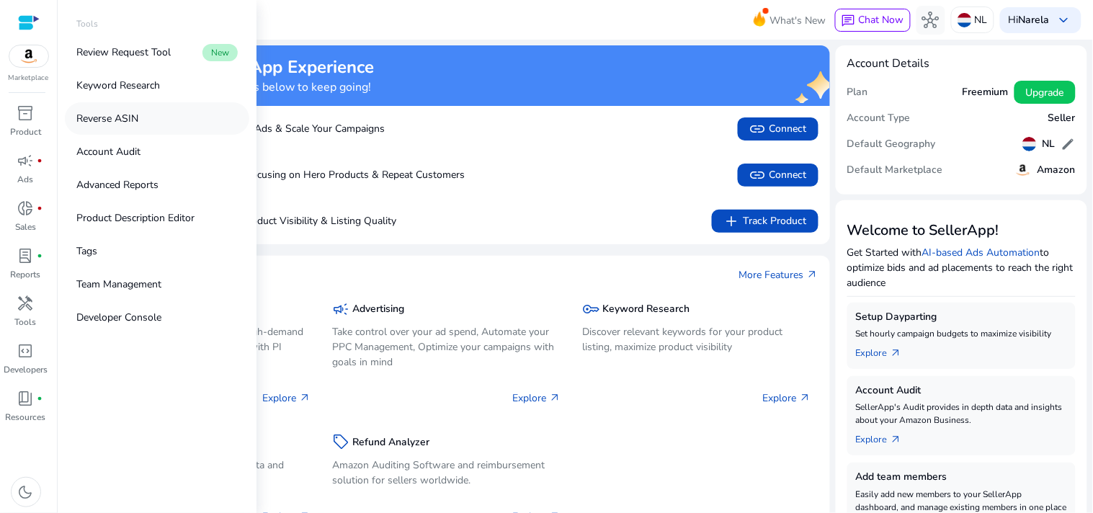
click at [143, 118] on link "Reverse ASIN" at bounding box center [157, 118] width 184 height 32
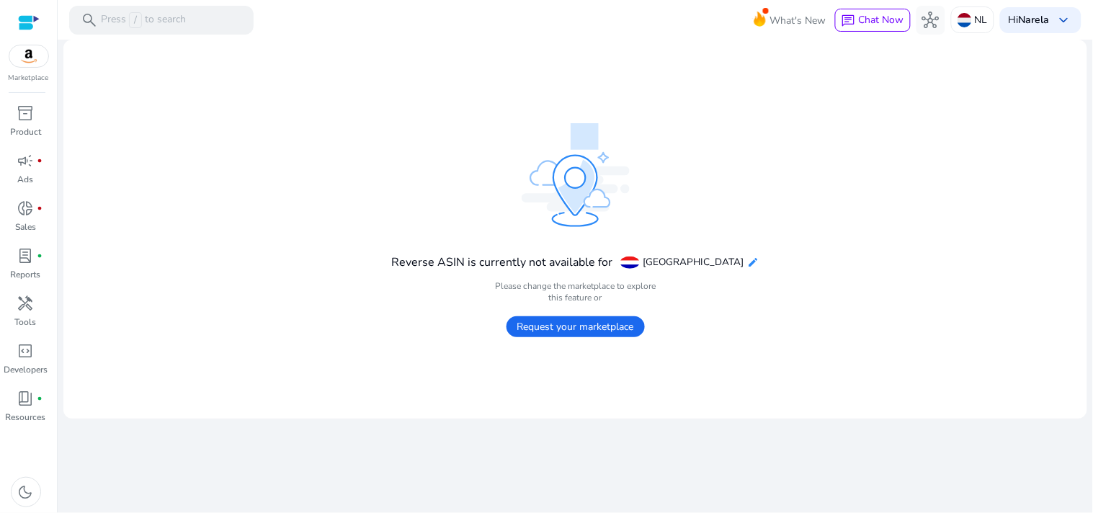
click at [748, 257] on mat-icon "edit" at bounding box center [754, 262] width 12 height 12
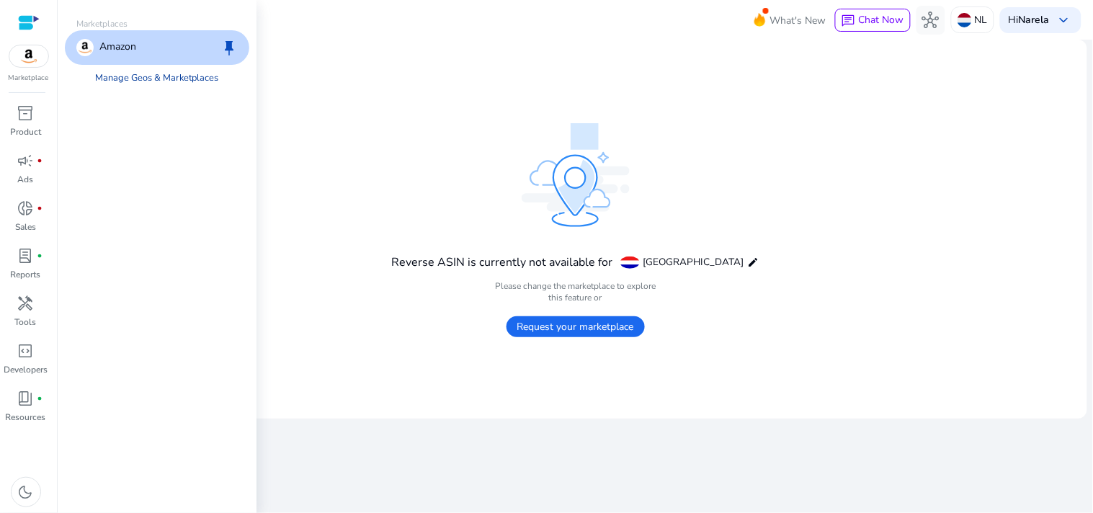
click at [167, 78] on link "Manage Geos & Marketplaces" at bounding box center [157, 78] width 146 height 26
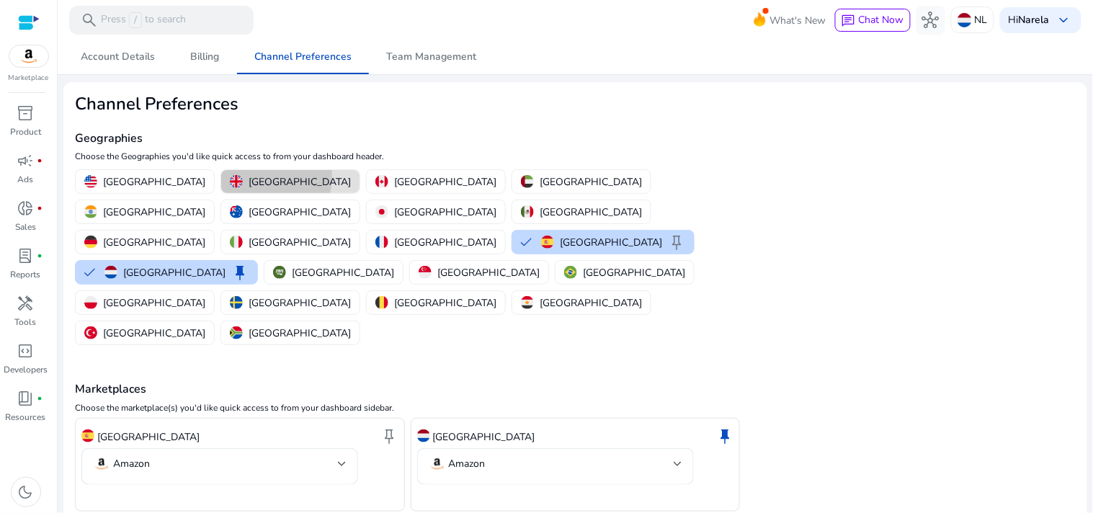
click at [248, 176] on p "[GEOGRAPHIC_DATA]" at bounding box center [299, 181] width 102 height 15
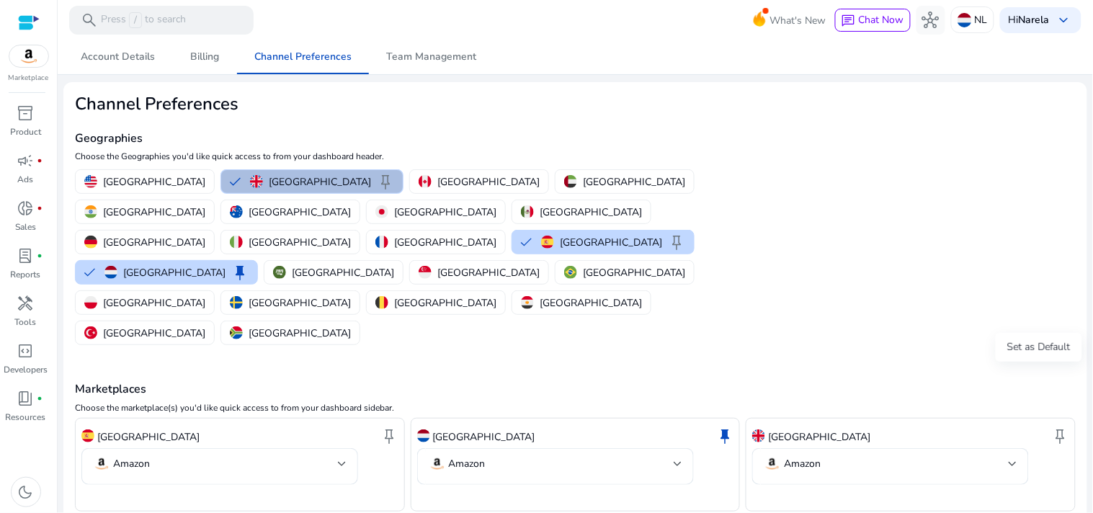
click at [1056, 427] on span "keep" at bounding box center [1059, 435] width 17 height 17
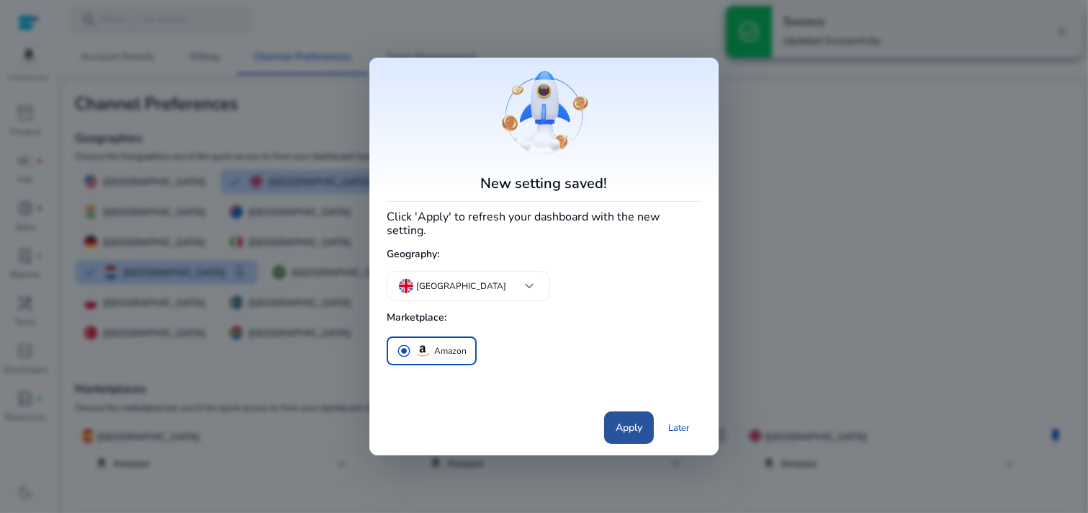
click at [617, 411] on span at bounding box center [629, 427] width 50 height 35
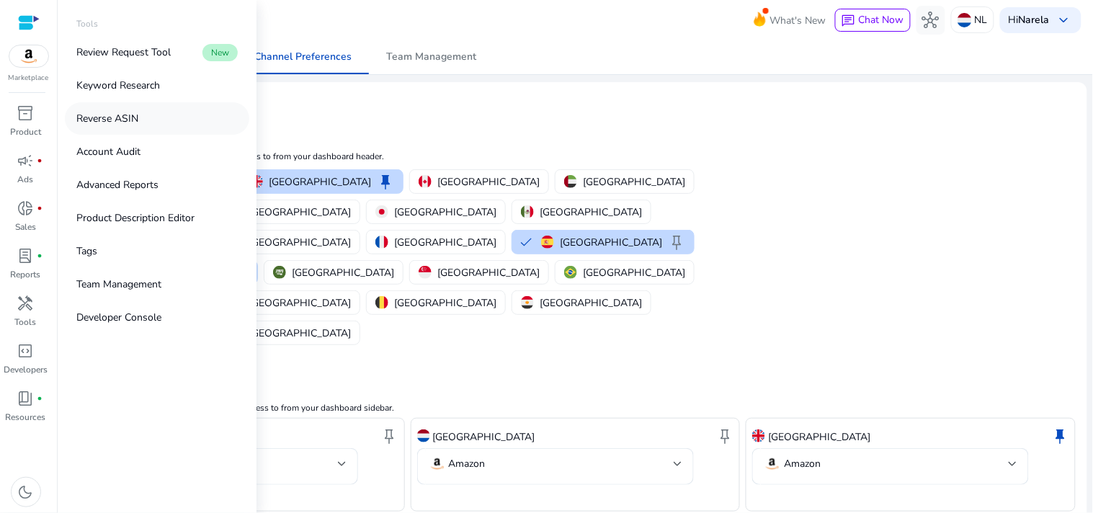
click at [148, 120] on link "Reverse ASIN" at bounding box center [157, 118] width 184 height 32
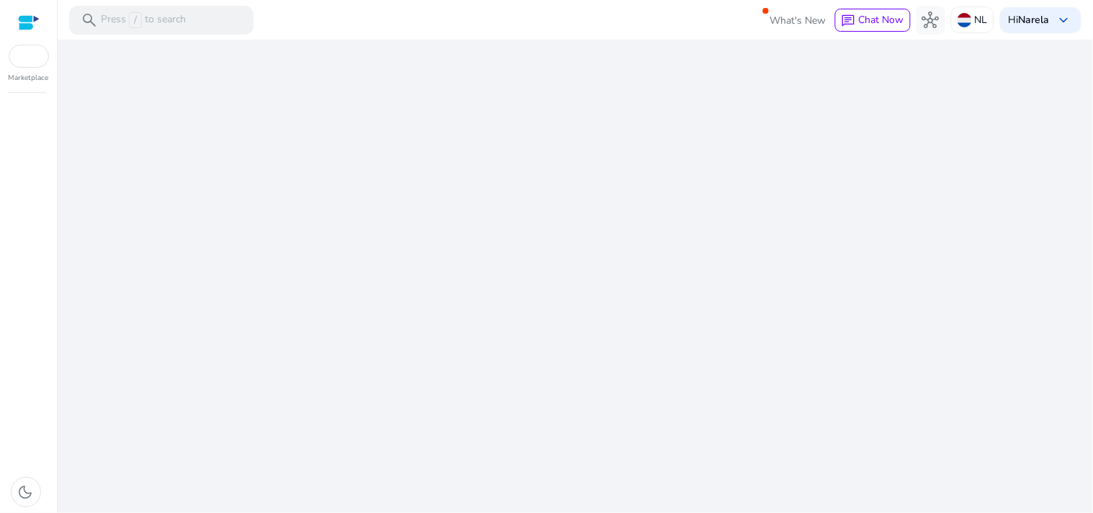
click at [546, 360] on div "We are getting things ready for you..." at bounding box center [574, 276] width 1023 height 473
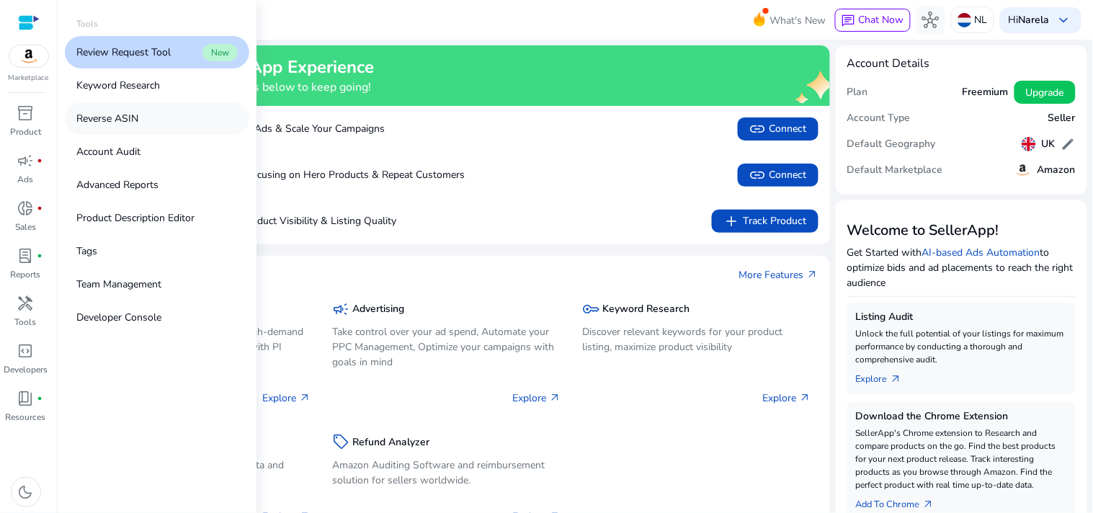
click at [147, 116] on link "Reverse ASIN" at bounding box center [157, 118] width 184 height 32
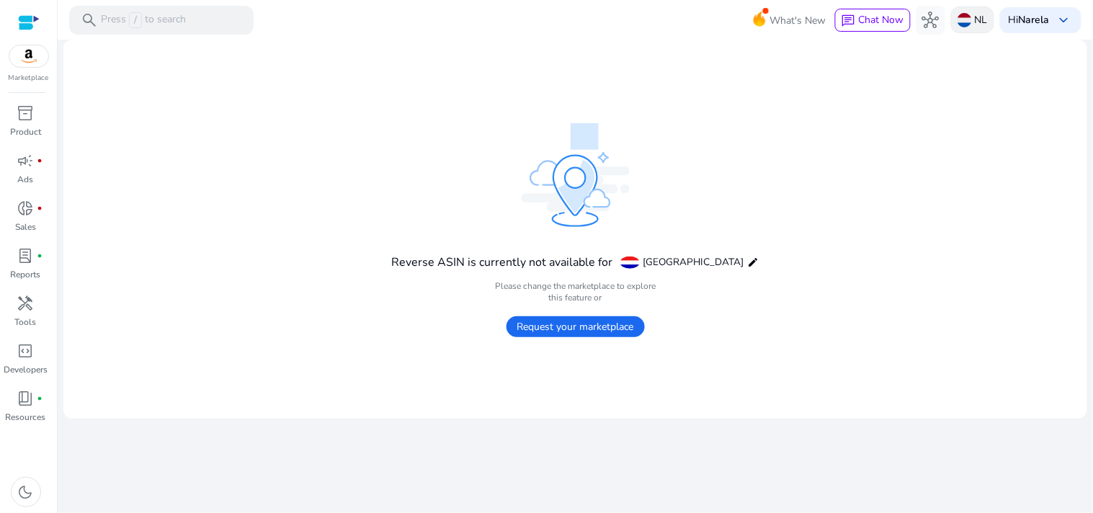
click at [977, 17] on p "NL" at bounding box center [980, 19] width 13 height 25
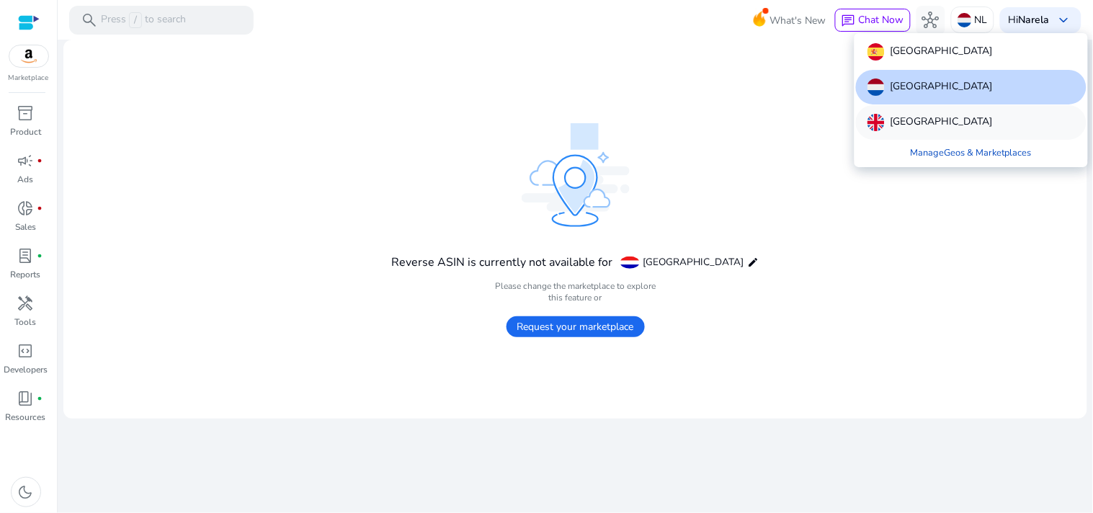
click at [940, 124] on p "[GEOGRAPHIC_DATA]" at bounding box center [941, 122] width 102 height 17
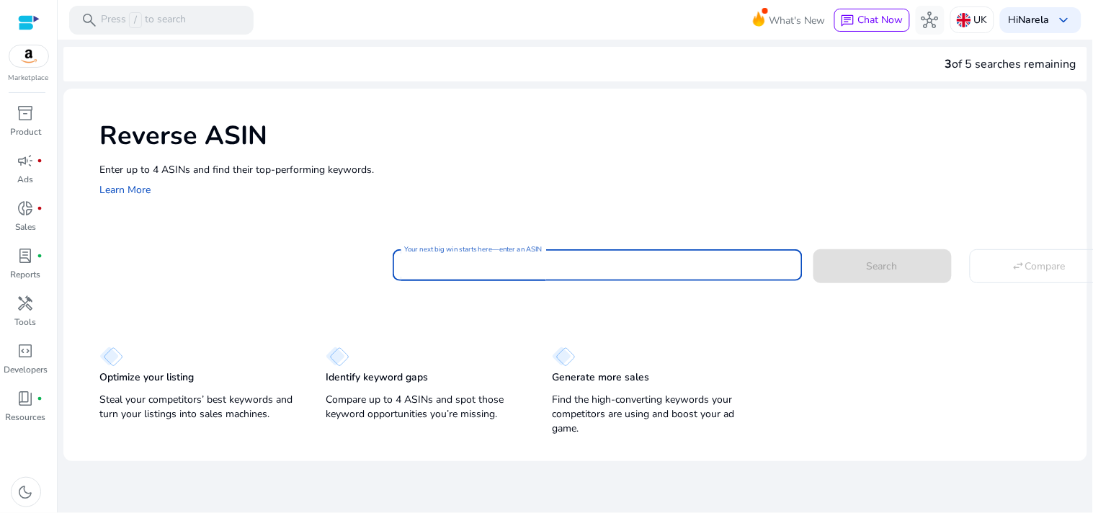
click at [487, 266] on input "Your next big win starts here—enter an ASIN" at bounding box center [597, 265] width 387 height 16
paste input "**********"
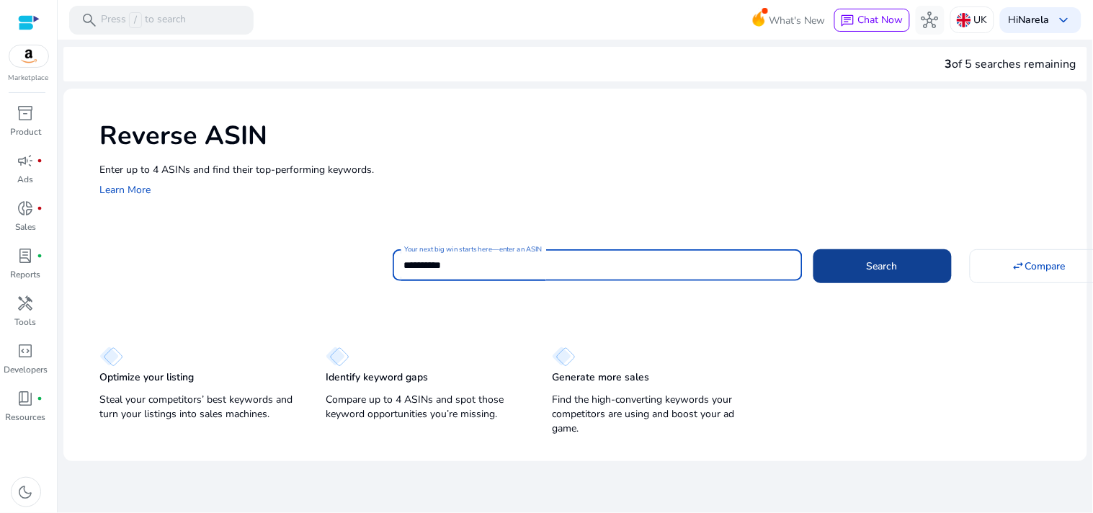
type input "**********"
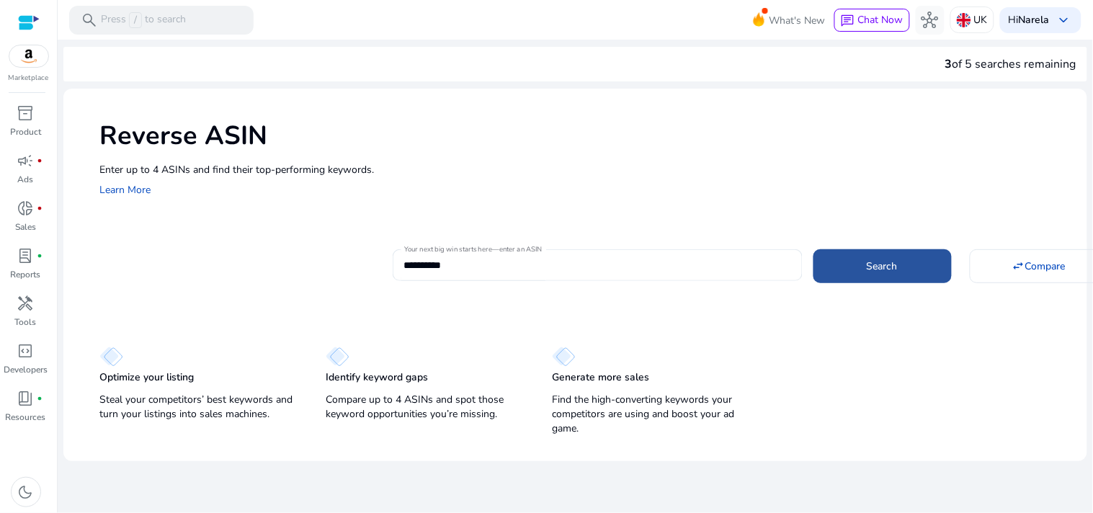
click at [869, 265] on span "Search" at bounding box center [881, 266] width 31 height 15
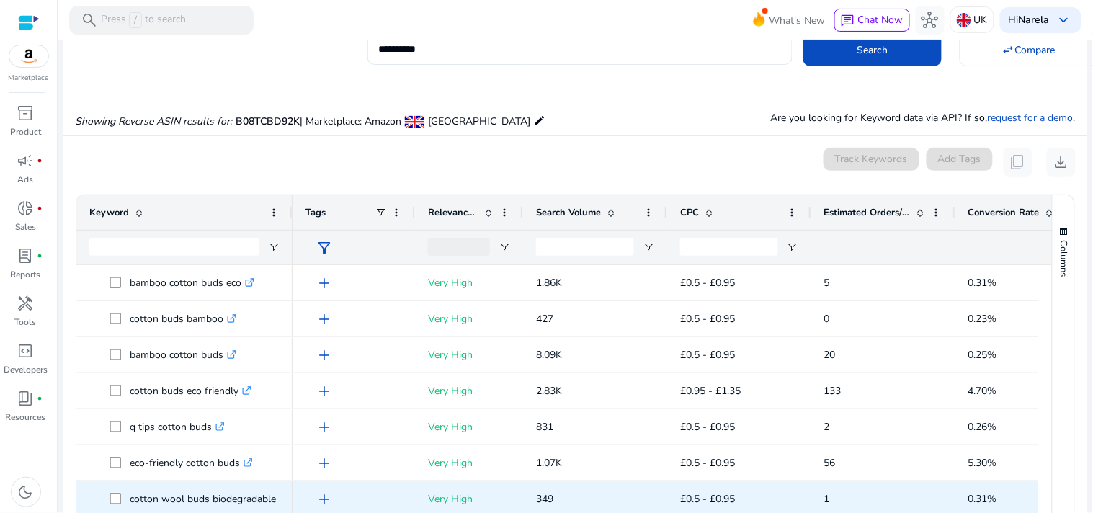
scroll to position [154, 0]
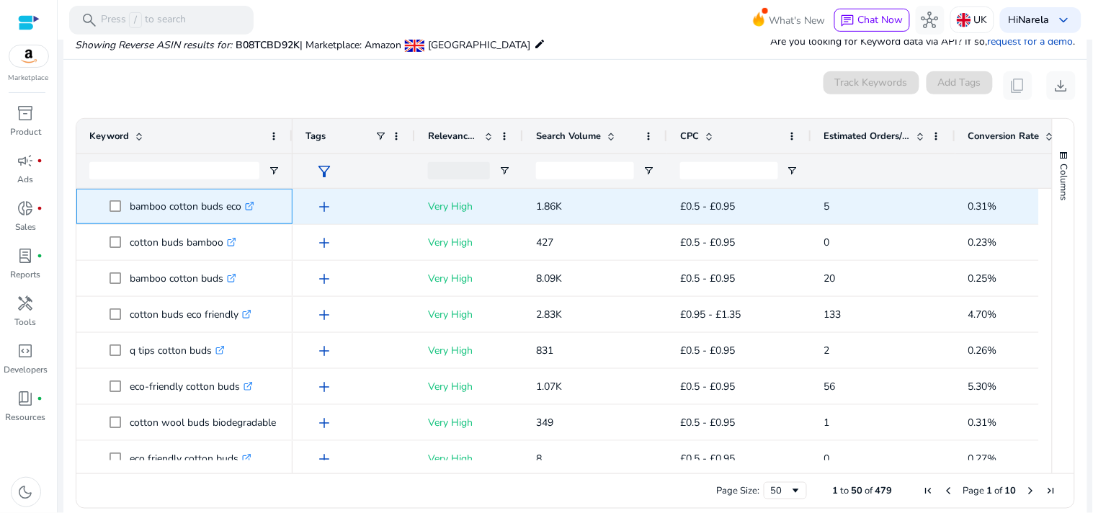
click at [194, 204] on p "bamboo cotton buds eco .st0{fill:#2c8af8}" at bounding box center [192, 207] width 125 height 30
copy span "bamboo cotton buds eco .st0{fill:#2c8af8}"
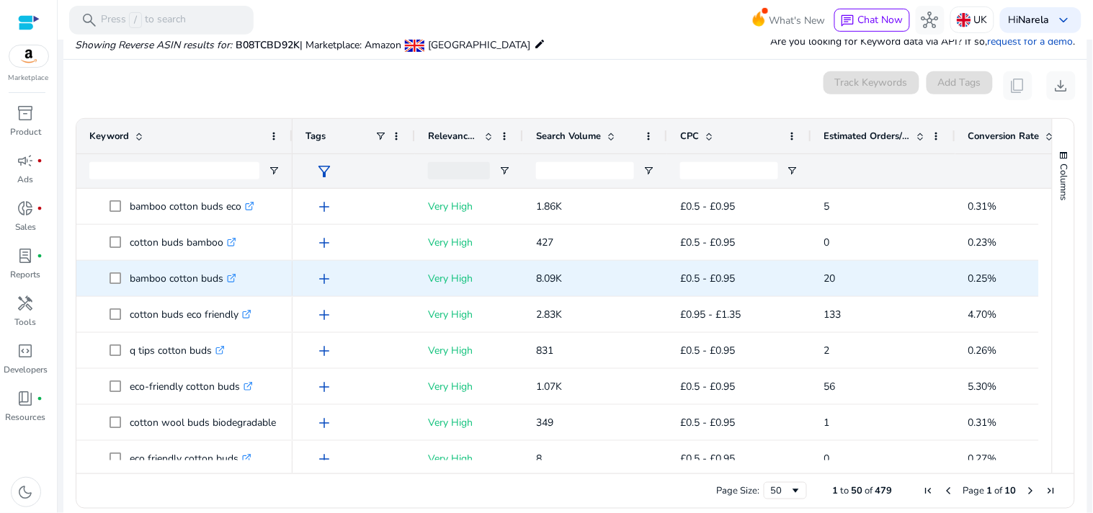
click at [192, 282] on p "bamboo cotton buds .st0{fill:#2c8af8}" at bounding box center [183, 279] width 107 height 30
copy p "bamboo cotton buds"
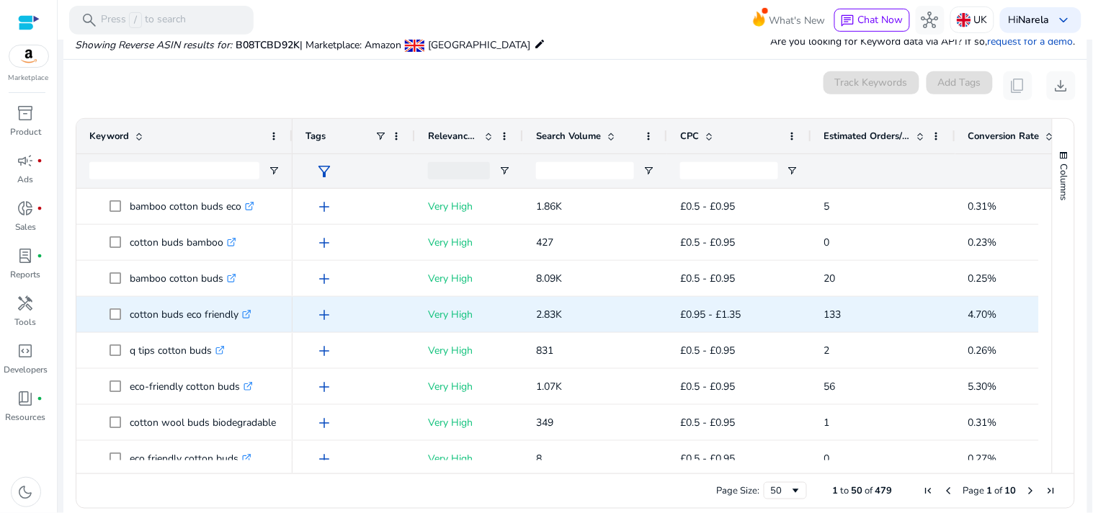
click at [192, 317] on p "cotton buds eco friendly .st0{fill:#2c8af8}" at bounding box center [191, 315] width 122 height 30
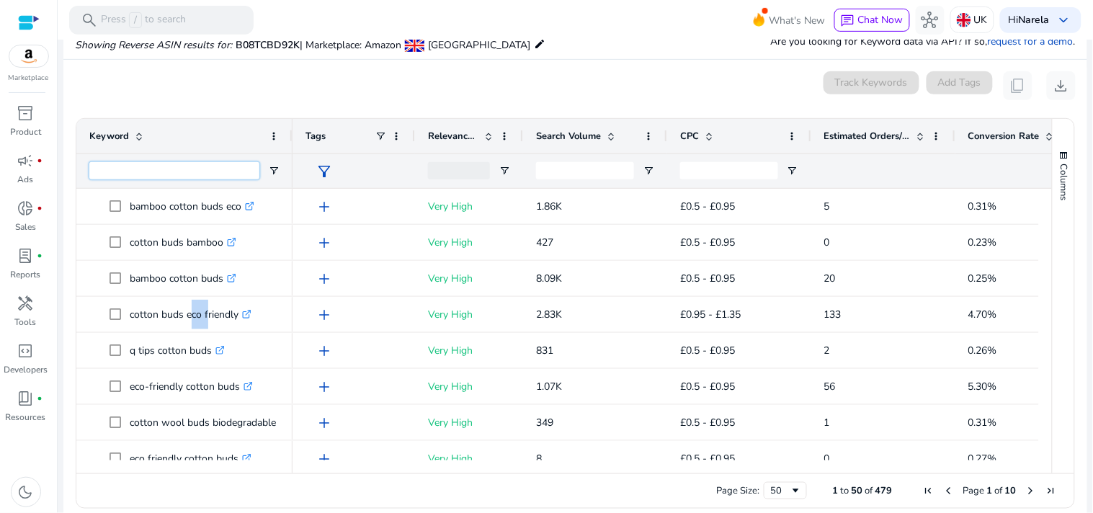
click at [192, 174] on input "Keyword Filter Input" at bounding box center [174, 170] width 170 height 17
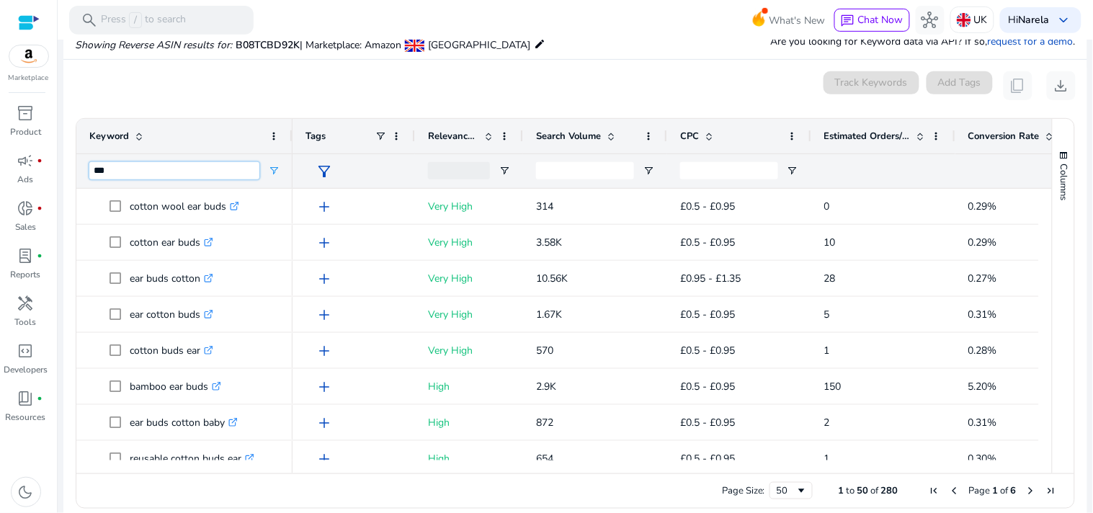
type input "***"
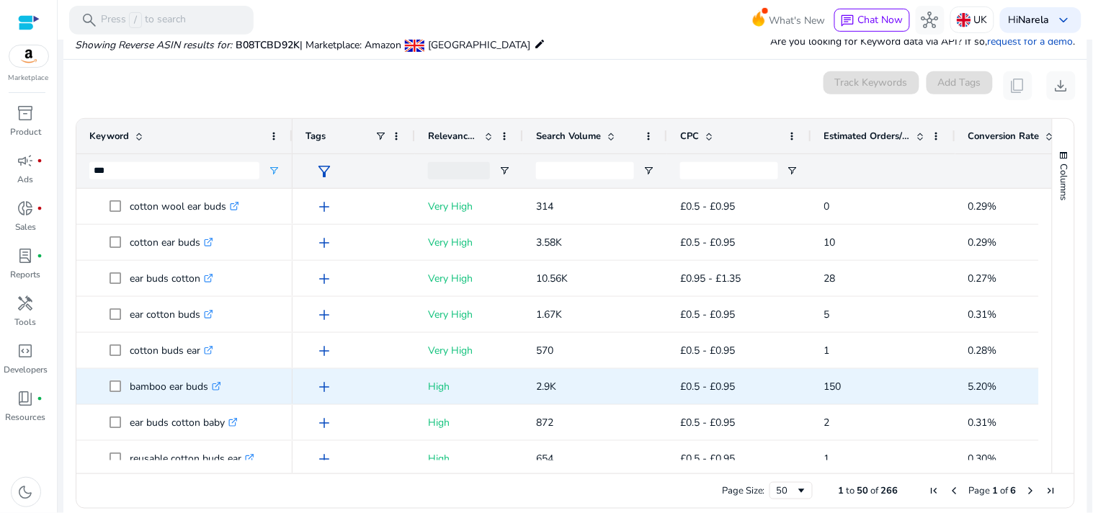
click at [189, 390] on p "bamboo ear buds .st0{fill:#2c8af8}" at bounding box center [175, 387] width 91 height 30
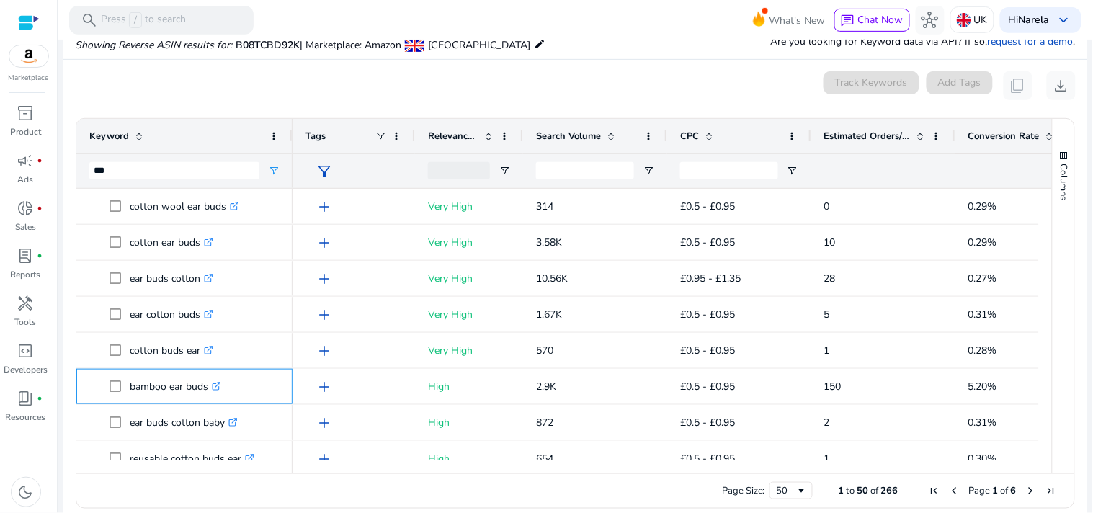
copy p "bamboo ear buds"
